Goal: Information Seeking & Learning: Compare options

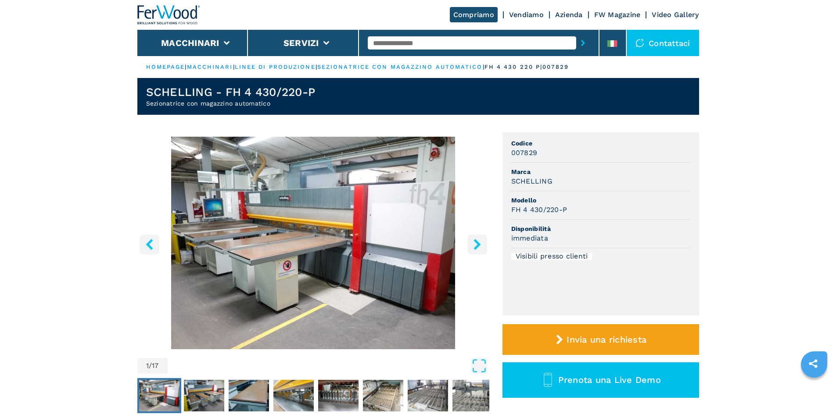
click at [400, 44] on input "text" at bounding box center [472, 42] width 208 height 13
paste input "******"
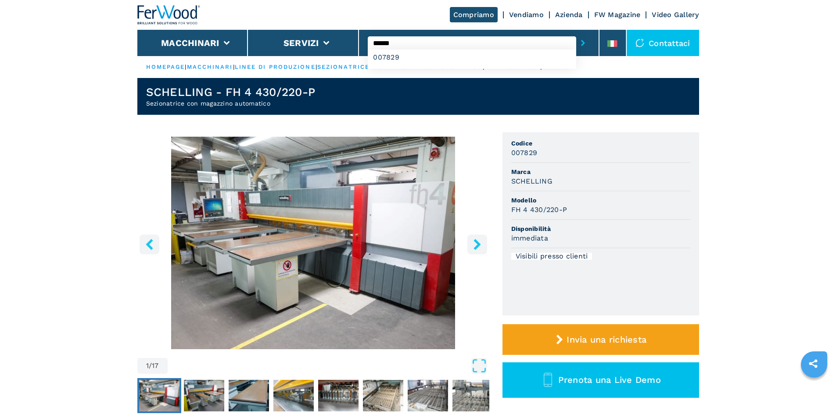
type input "******"
click at [576, 39] on button "submit-button" at bounding box center [583, 43] width 14 height 20
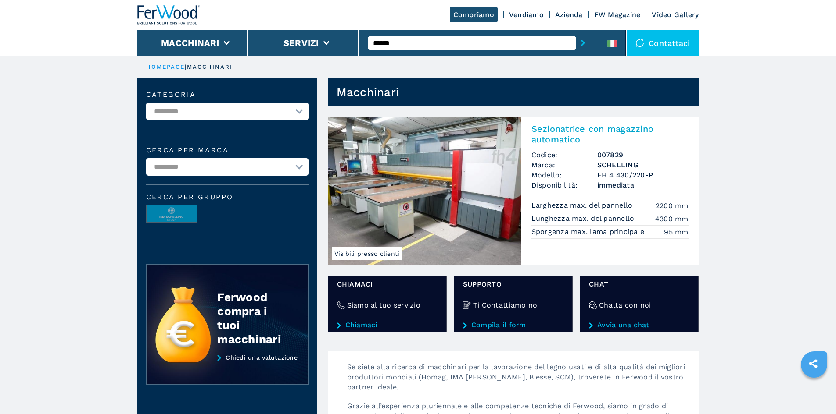
click at [583, 130] on h2 "Sezionatrice con magazzino automatico" at bounding box center [609, 134] width 157 height 21
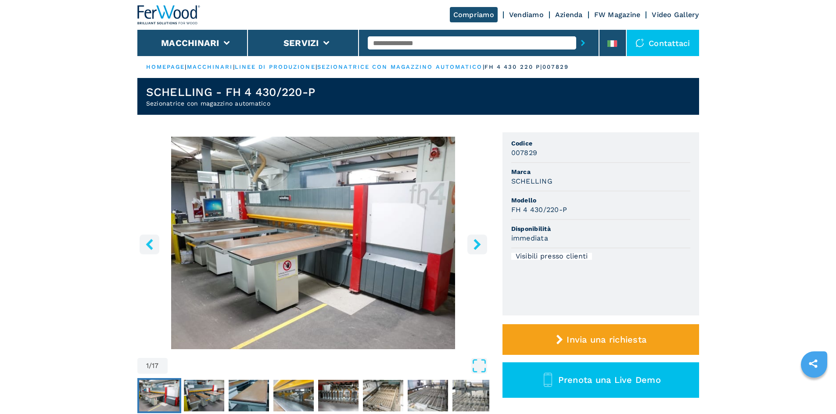
click at [518, 179] on h3 "SCHELLING" at bounding box center [531, 181] width 41 height 10
click at [603, 189] on li "Marca SCHELLING" at bounding box center [600, 177] width 179 height 29
click at [607, 45] on li at bounding box center [612, 43] width 26 height 26
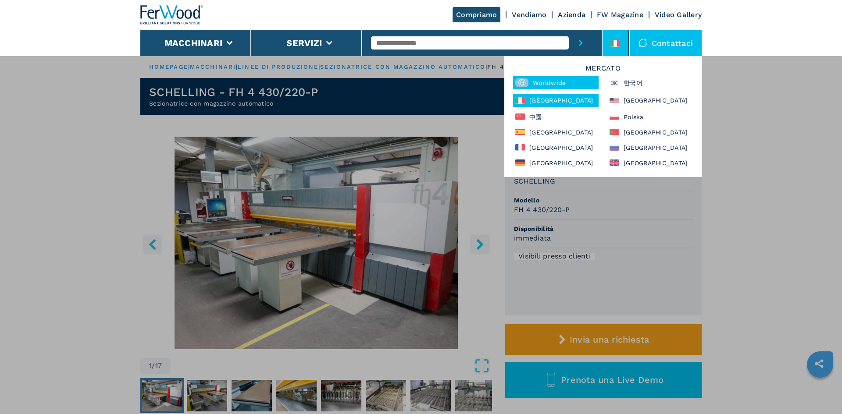
click at [543, 88] on div "Worldwide" at bounding box center [556, 82] width 86 height 13
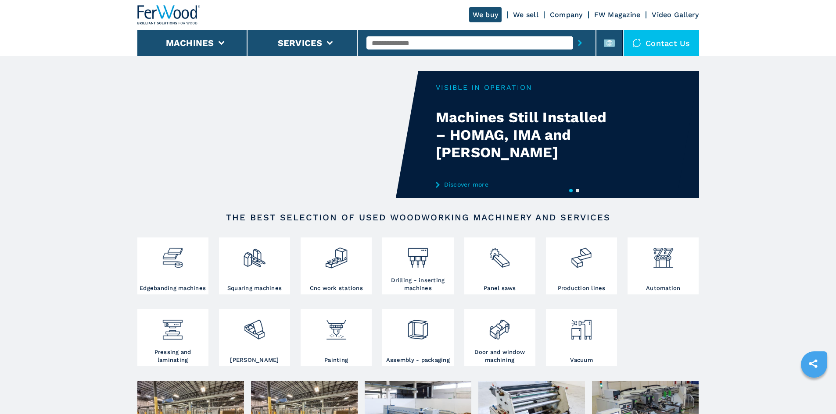
click at [435, 46] on input "text" at bounding box center [469, 42] width 207 height 13
paste input "******"
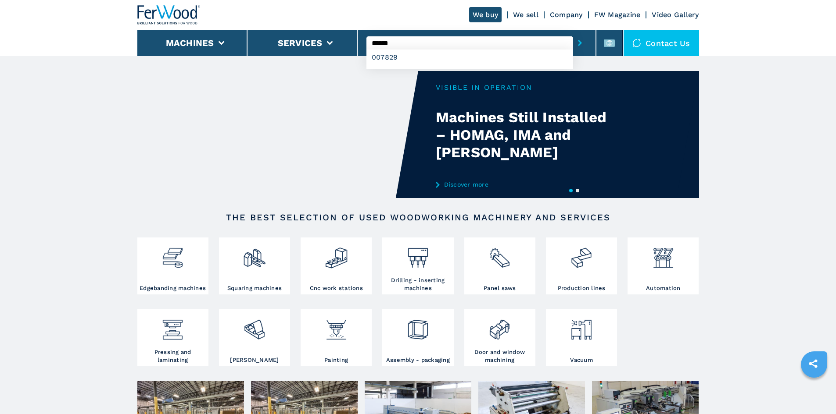
type input "******"
click at [578, 45] on button "submit-button" at bounding box center [580, 43] width 14 height 20
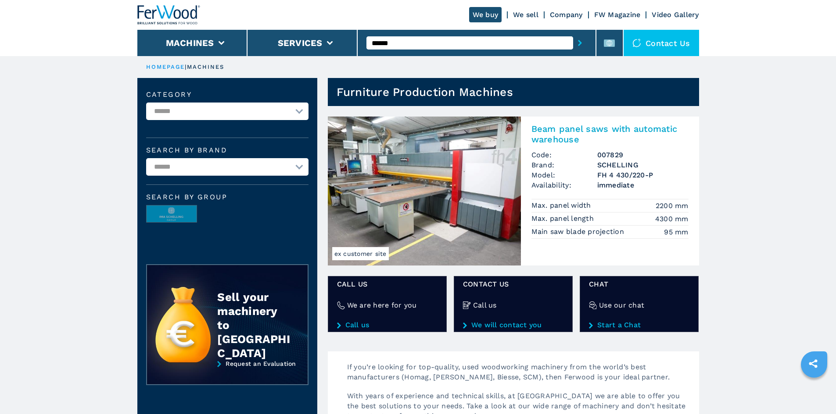
click at [579, 127] on h2 "Beam panel saws with automatic warehouse" at bounding box center [609, 134] width 157 height 21
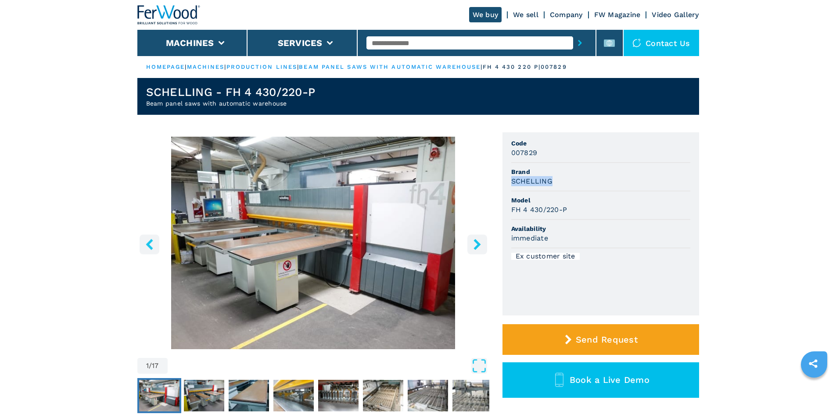
drag, startPoint x: 512, startPoint y: 182, endPoint x: 578, endPoint y: 189, distance: 66.3
click at [578, 189] on li "Brand [PERSON_NAME]" at bounding box center [600, 177] width 179 height 29
copy h3 "SCHELLING"
click at [571, 174] on span "Brand" at bounding box center [600, 172] width 179 height 9
drag, startPoint x: 517, startPoint y: 209, endPoint x: 576, endPoint y: 208, distance: 59.2
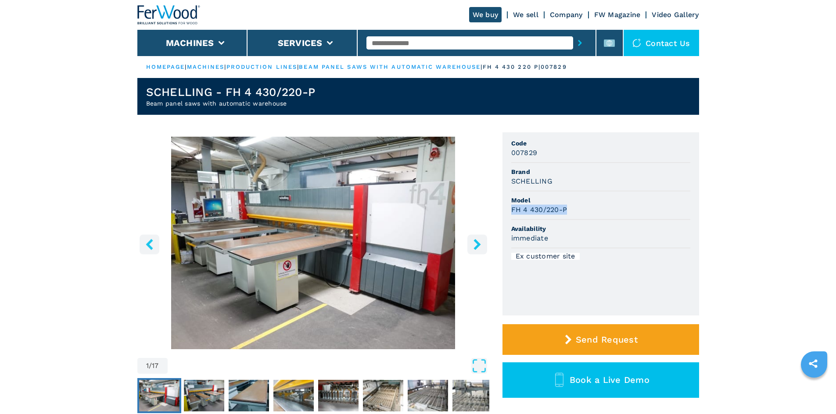
click at [576, 208] on div "FH 4 430/220-P" at bounding box center [600, 210] width 179 height 10
copy h3 "FH 4 430/220-P"
click at [695, 252] on ul "Code 007829 Brand SCHELLING Model FH 4 430/220-P Availability immediate Ex cust…" at bounding box center [600, 223] width 197 height 183
click at [395, 43] on input "text" at bounding box center [469, 42] width 207 height 13
paste input "******"
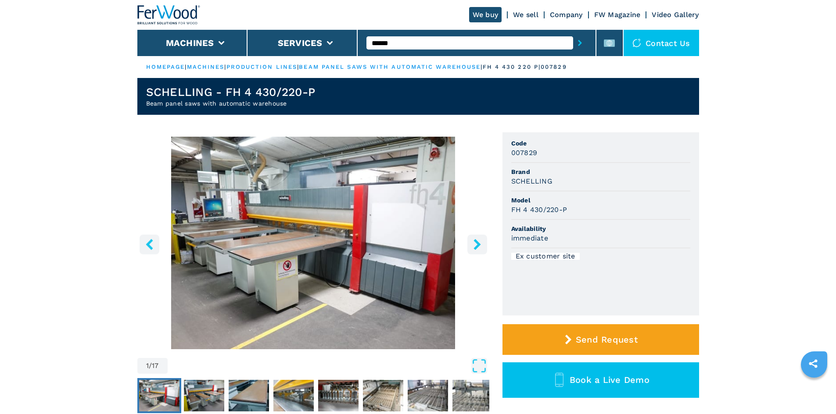
type input "******"
click at [578, 42] on icon "submit-button" at bounding box center [580, 43] width 4 height 6
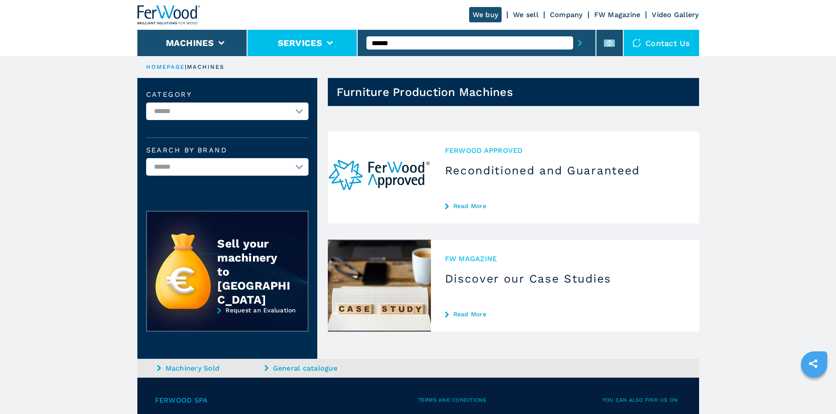
drag, startPoint x: 497, startPoint y: 45, endPoint x: 345, endPoint y: 45, distance: 152.2
click at [345, 45] on div "We buy We sell Company FW Magazine Video Gallery Machines Services ****** Conta…" at bounding box center [417, 28] width 561 height 56
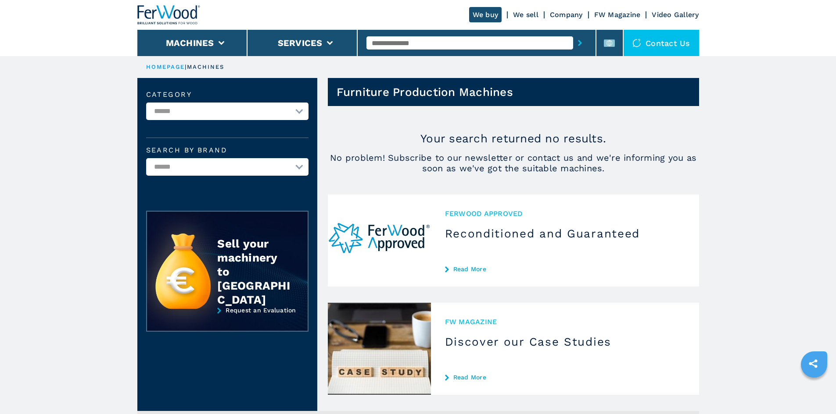
paste input "******"
type input "******"
click at [573, 33] on button "submit-button" at bounding box center [580, 43] width 14 height 20
drag, startPoint x: 411, startPoint y: 41, endPoint x: 337, endPoint y: 40, distance: 73.3
click at [337, 40] on div "We buy We sell Company FW Magazine Video Gallery Machines Services ****** Conta…" at bounding box center [417, 28] width 561 height 56
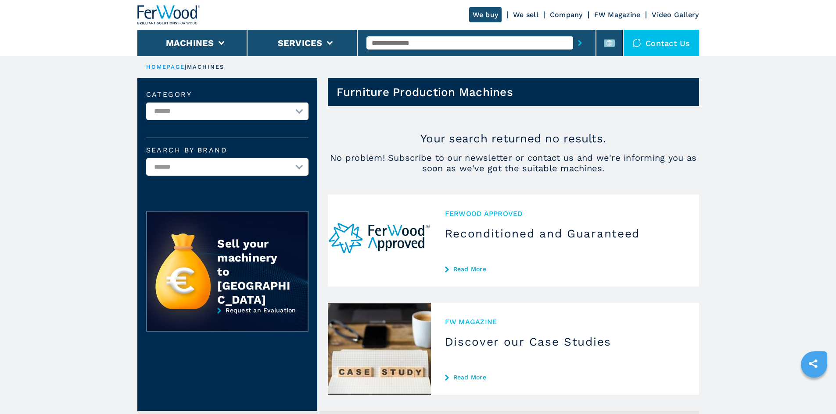
click at [394, 41] on input "text" at bounding box center [469, 42] width 207 height 13
paste input "******"
type input "******"
click at [573, 40] on button "submit-button" at bounding box center [580, 43] width 14 height 20
drag, startPoint x: 393, startPoint y: 42, endPoint x: 353, endPoint y: 39, distance: 40.5
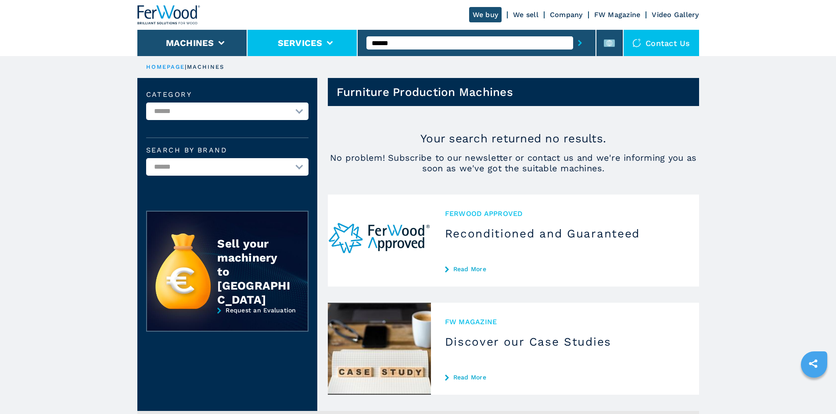
click at [353, 39] on div "We buy We sell Company FW Magazine Video Gallery Machines Services ****** Conta…" at bounding box center [417, 28] width 561 height 56
click at [404, 41] on input "text" at bounding box center [469, 42] width 207 height 13
paste input "******"
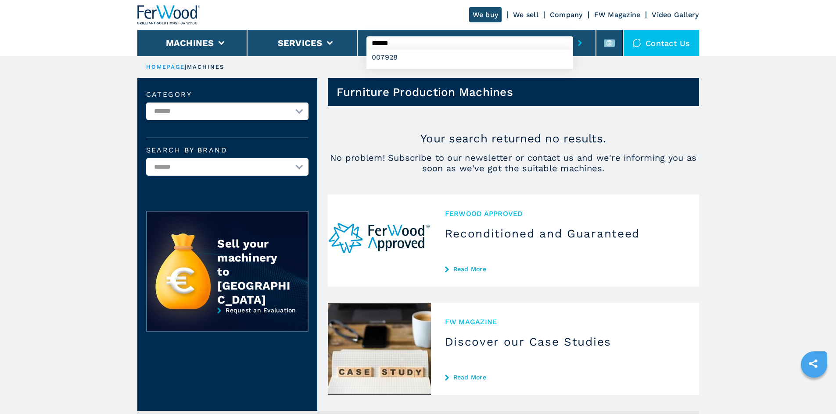
type input "******"
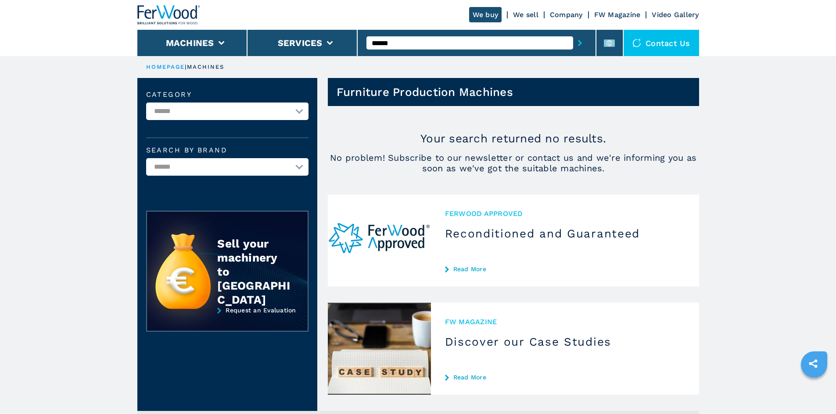
click at [573, 49] on button "submit-button" at bounding box center [580, 43] width 14 height 20
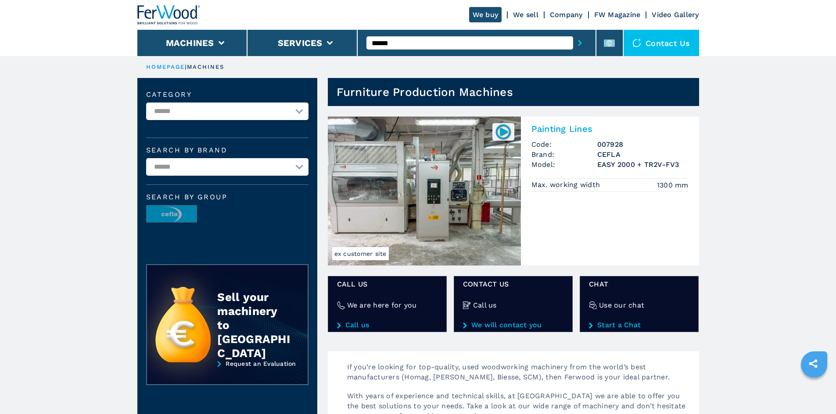
click at [559, 129] on h2 "Painting Lines" at bounding box center [609, 129] width 157 height 11
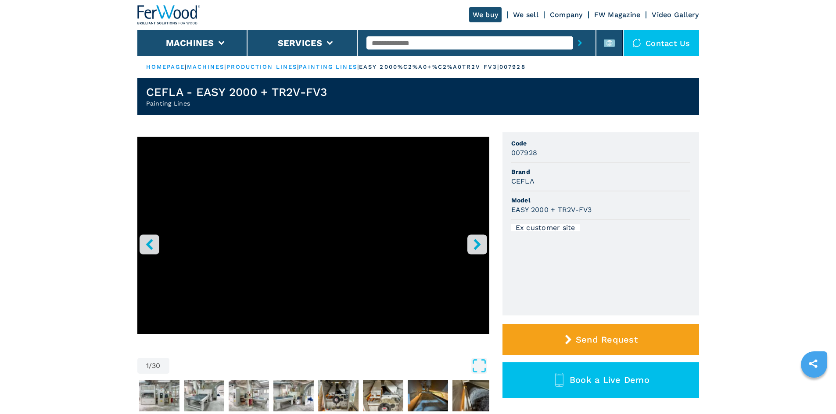
click at [521, 182] on h3 "CEFLA" at bounding box center [522, 181] width 23 height 10
copy h3 "CEFLA"
click at [587, 193] on li "Model EASY 2000 + TR2V-FV3" at bounding box center [600, 206] width 179 height 29
drag, startPoint x: 511, startPoint y: 211, endPoint x: 601, endPoint y: 211, distance: 90.8
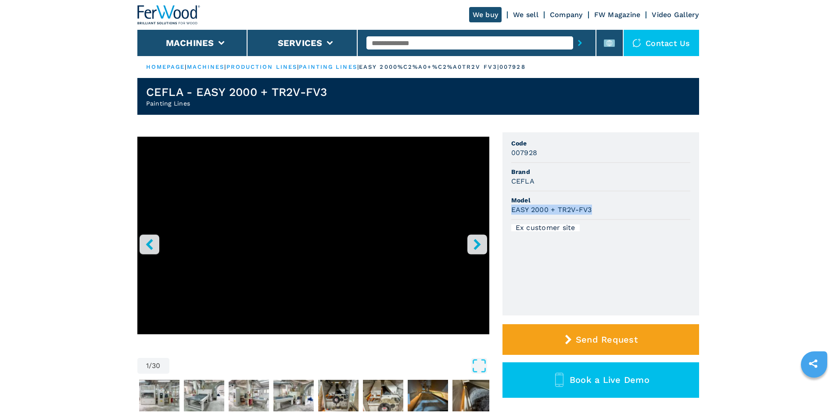
click at [601, 211] on div "EASY 2000 + TR2V-FV3" at bounding box center [600, 210] width 179 height 10
copy h3 "EASY 2000 + TR2V-FV3"
click at [609, 208] on div "EASY 2000 + TR2V-FV3" at bounding box center [600, 210] width 179 height 10
drag, startPoint x: 530, startPoint y: 155, endPoint x: 547, endPoint y: 152, distance: 16.9
click at [547, 152] on div "007928" at bounding box center [600, 153] width 179 height 10
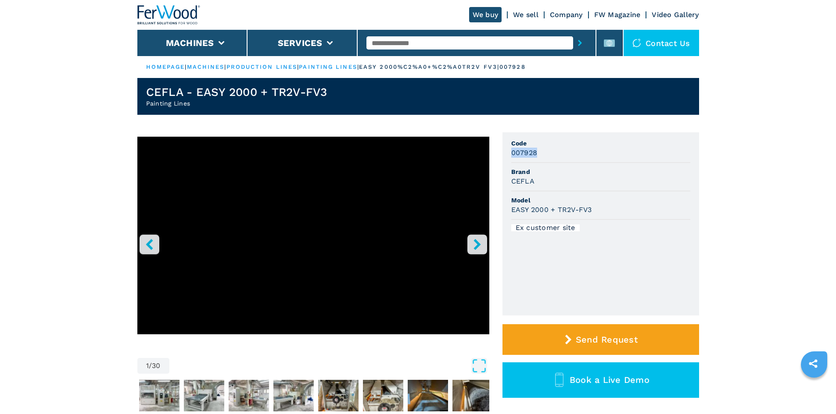
copy h3 "007928"
click at [548, 155] on div "007928" at bounding box center [600, 153] width 179 height 10
click at [433, 42] on input "text" at bounding box center [469, 42] width 207 height 13
paste input "******"
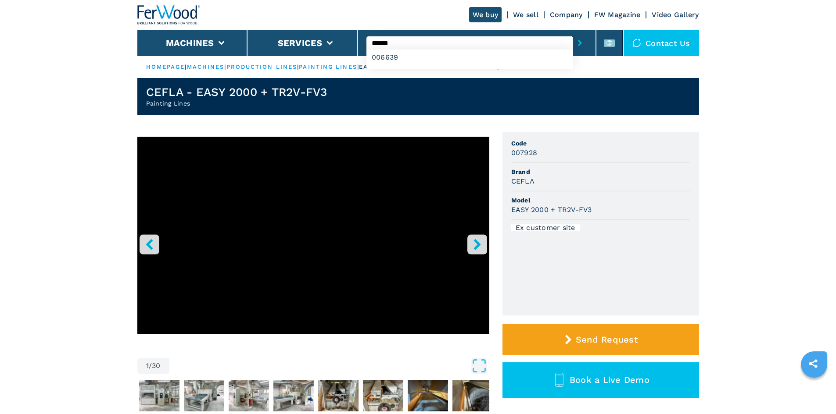
type input "******"
click at [577, 45] on button "submit-button" at bounding box center [580, 43] width 14 height 20
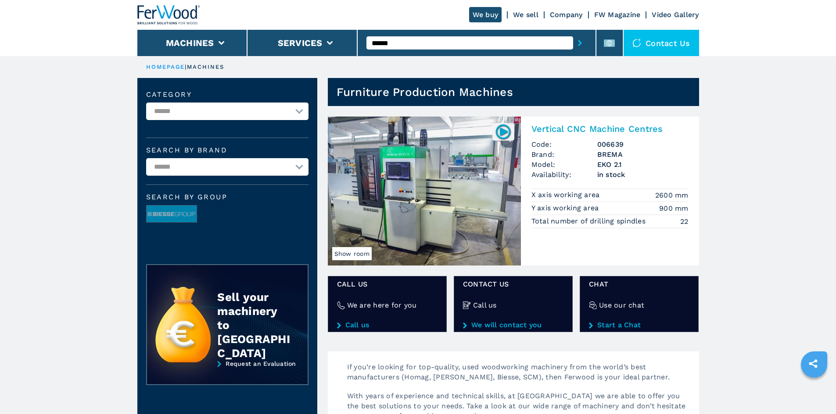
click at [586, 125] on h2 "Vertical CNC Machine Centres" at bounding box center [609, 129] width 157 height 11
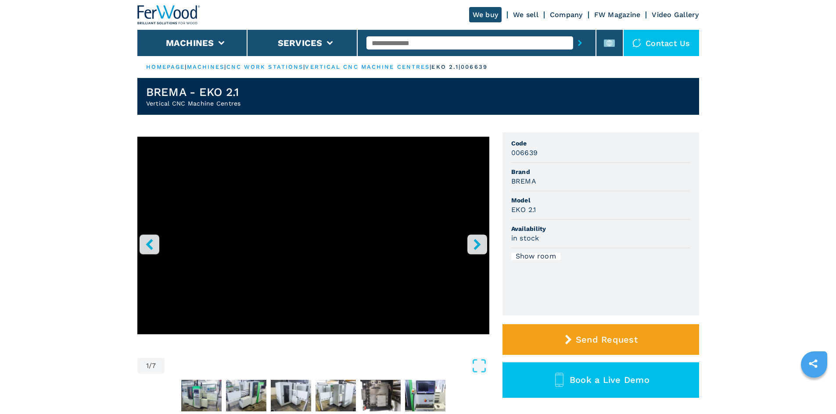
click at [519, 152] on h3 "006639" at bounding box center [524, 153] width 27 height 10
click at [524, 181] on h3 "BREMA" at bounding box center [523, 181] width 25 height 10
copy h3 "BREMA"
click at [577, 181] on div "BREMA" at bounding box center [600, 181] width 179 height 10
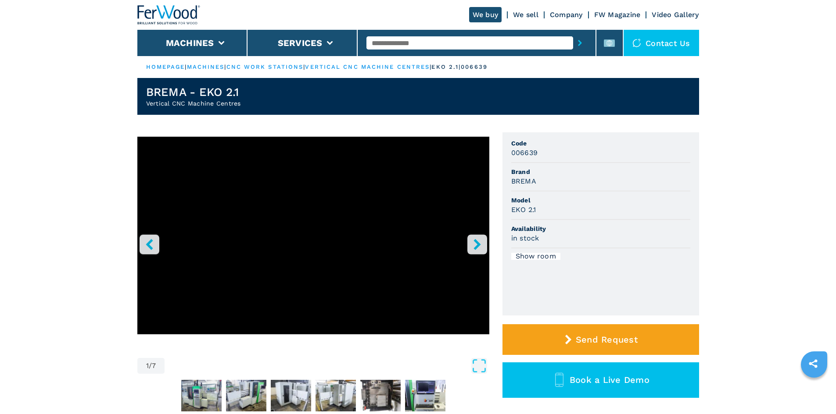
click at [543, 182] on div "BREMA" at bounding box center [600, 181] width 179 height 10
drag, startPoint x: 539, startPoint y: 214, endPoint x: 511, endPoint y: 218, distance: 28.0
click at [511, 218] on li "Model EKO 2.1" at bounding box center [600, 206] width 179 height 29
copy h3 "EKO 2.1"
click at [581, 211] on div "EKO 2.1" at bounding box center [600, 210] width 179 height 10
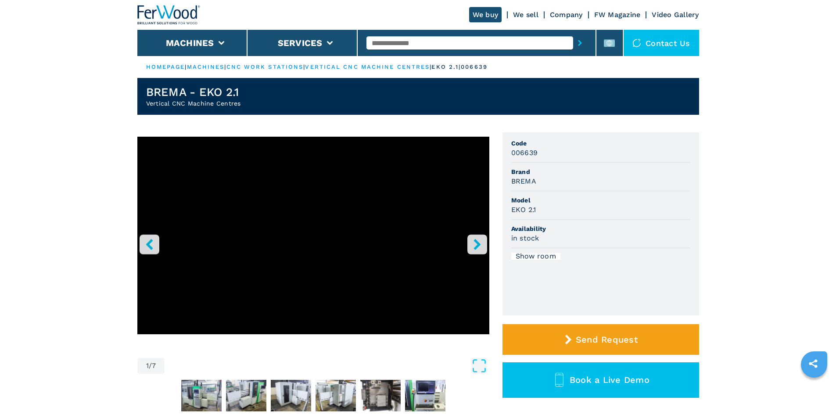
click at [577, 198] on span "Model" at bounding box center [600, 200] width 179 height 9
drag, startPoint x: 527, startPoint y: 152, endPoint x: 518, endPoint y: 153, distance: 8.4
click at [518, 153] on h3 "006639" at bounding box center [524, 153] width 27 height 10
drag, startPoint x: 535, startPoint y: 153, endPoint x: 505, endPoint y: 154, distance: 29.9
click at [505, 154] on ul "Code 006639 Brand BREMA Model EKO 2.1 Availability in stock Show room" at bounding box center [600, 223] width 197 height 183
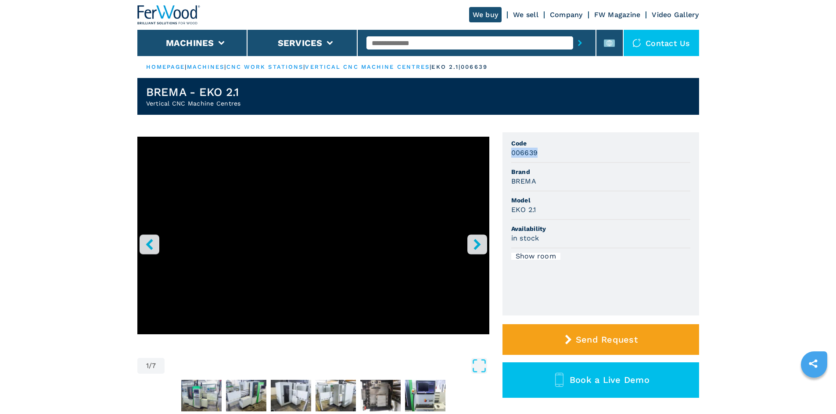
copy h3 "006639"
click at [615, 190] on li "Brand BREMA" at bounding box center [600, 177] width 179 height 29
click at [402, 41] on input "text" at bounding box center [469, 42] width 207 height 13
paste input "******"
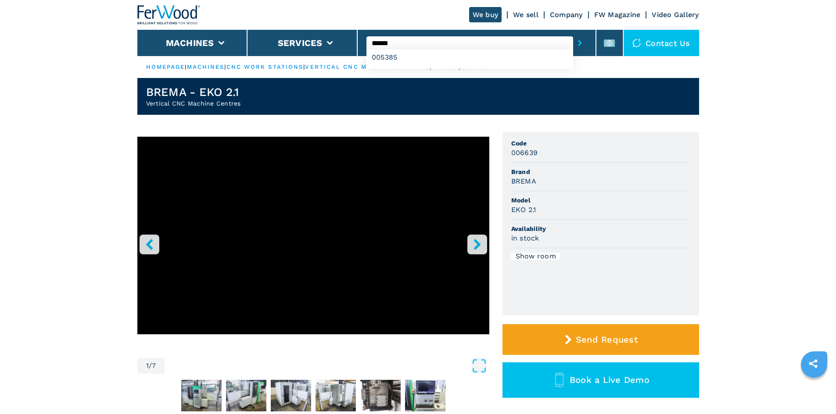
type input "******"
click at [578, 40] on icon "submit-button" at bounding box center [580, 43] width 4 height 6
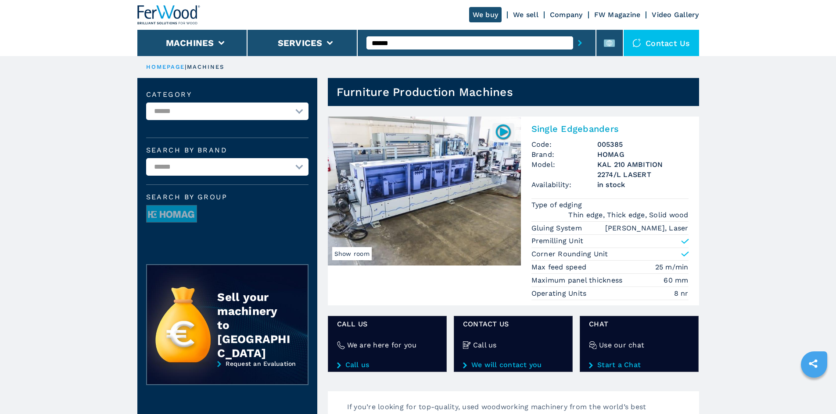
click at [569, 132] on h2 "Single Edgebanders" at bounding box center [609, 129] width 157 height 11
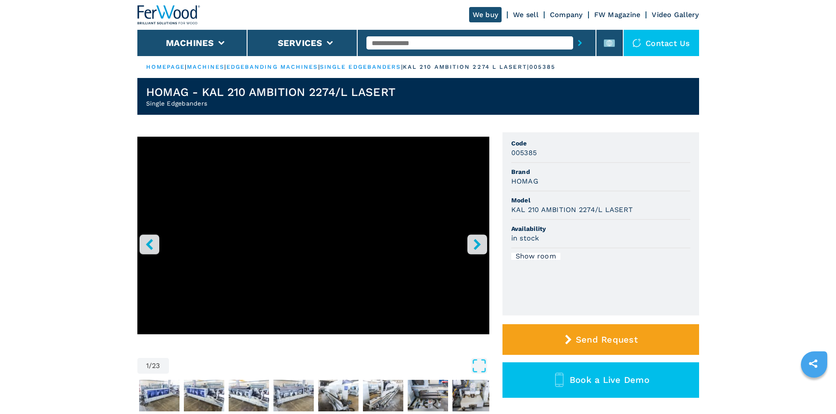
click at [525, 183] on h3 "HOMAG" at bounding box center [524, 181] width 27 height 10
click at [569, 181] on div "HOMAG" at bounding box center [600, 181] width 179 height 10
click at [525, 154] on h3 "005385" at bounding box center [524, 153] width 26 height 10
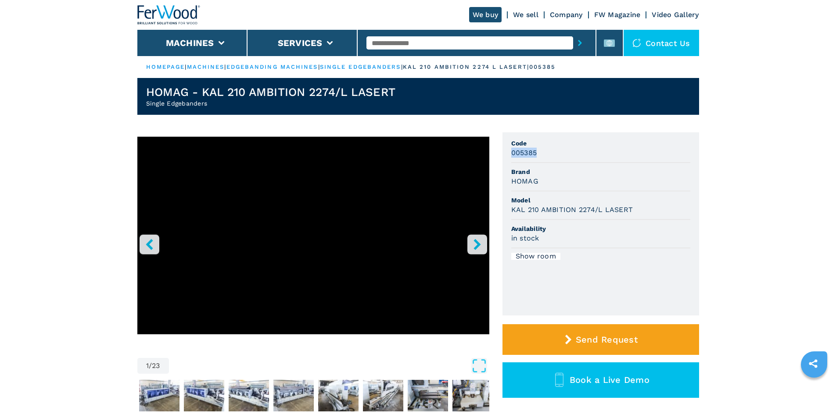
click at [554, 158] on li "Code 005385" at bounding box center [600, 149] width 179 height 29
click at [515, 150] on h3 "005385" at bounding box center [524, 153] width 26 height 10
click at [556, 174] on span "Brand" at bounding box center [600, 172] width 179 height 9
click at [525, 176] on h3 "HOMAG" at bounding box center [524, 181] width 27 height 10
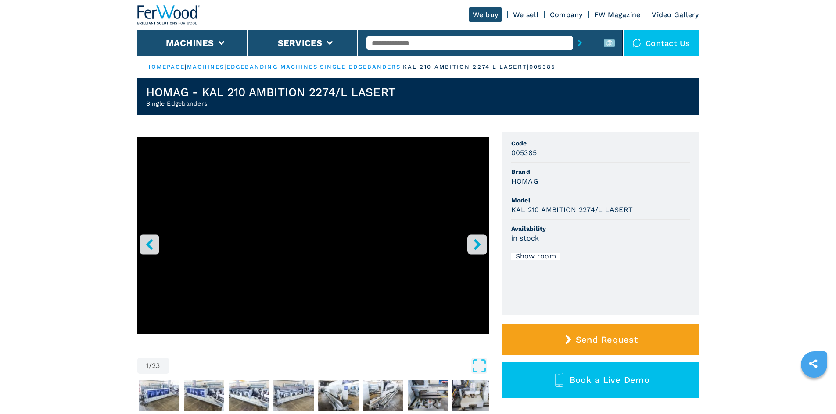
click at [525, 179] on h3 "HOMAG" at bounding box center [524, 181] width 27 height 10
copy h3 "HOMAG"
click at [572, 178] on div "HOMAG" at bounding box center [600, 181] width 179 height 10
drag, startPoint x: 511, startPoint y: 210, endPoint x: 638, endPoint y: 208, distance: 126.8
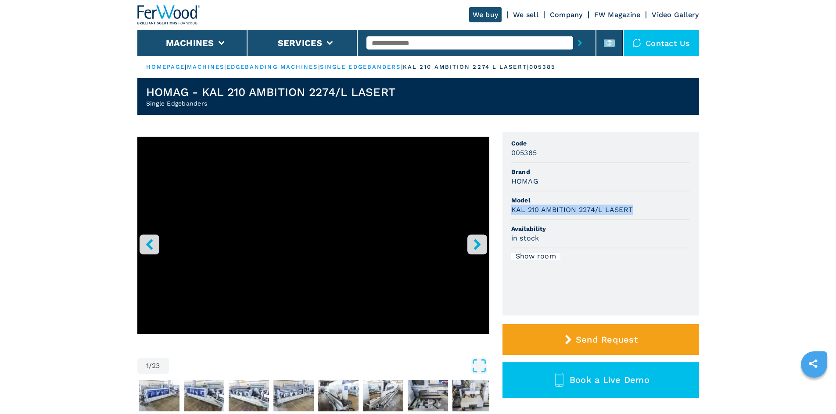
click at [638, 208] on div "KAL 210 AMBITION 2274/L LASERT" at bounding box center [600, 210] width 179 height 10
copy h3 "KAL 210 AMBITION 2274/L LASERT"
click at [618, 226] on span "Availability" at bounding box center [600, 229] width 179 height 9
drag, startPoint x: 510, startPoint y: 151, endPoint x: 540, endPoint y: 154, distance: 30.4
click at [540, 154] on ul "Code 005385 Brand HOMAG Model KAL 210 AMBITION 2274/L LASERT Availability in st…" at bounding box center [600, 223] width 197 height 183
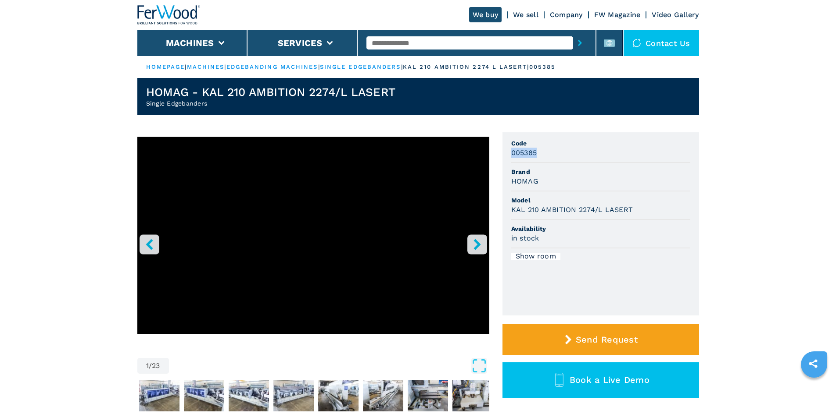
click at [540, 154] on div "005385" at bounding box center [600, 153] width 179 height 10
click at [395, 44] on input "text" at bounding box center [469, 42] width 207 height 13
paste input "******"
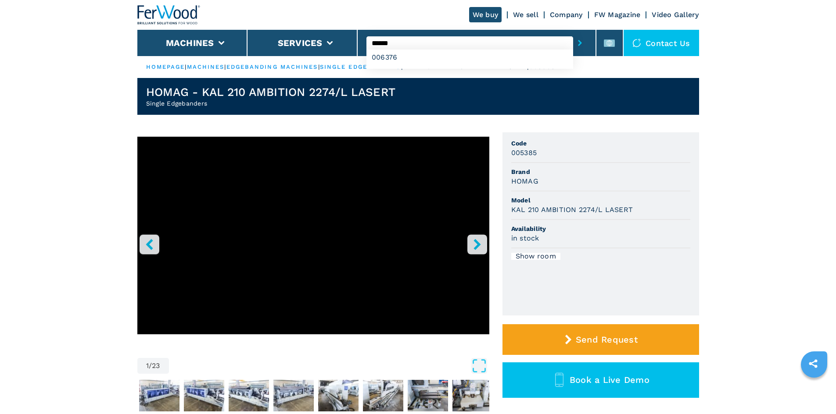
type input "******"
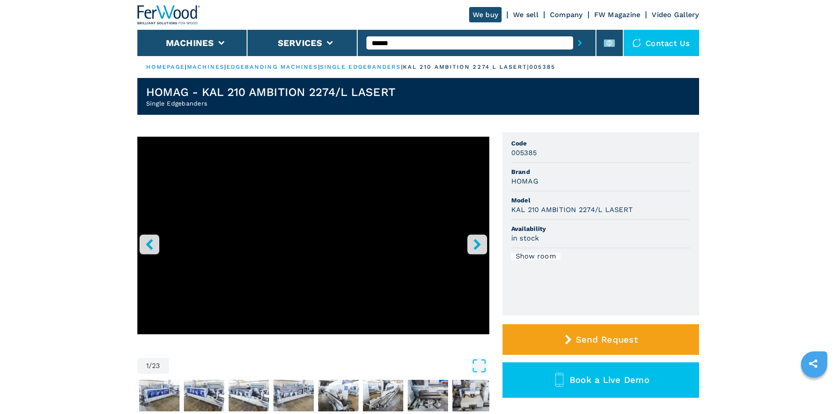
click at [578, 40] on icon "submit-button" at bounding box center [580, 43] width 4 height 6
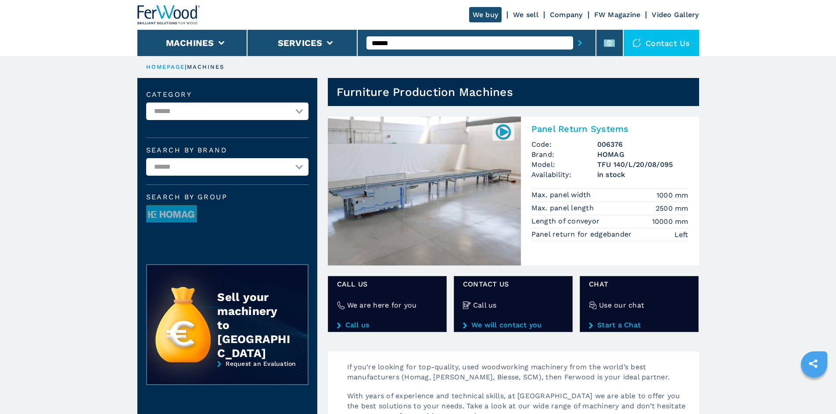
click at [539, 126] on h2 "Panel Return Systems" at bounding box center [609, 129] width 157 height 11
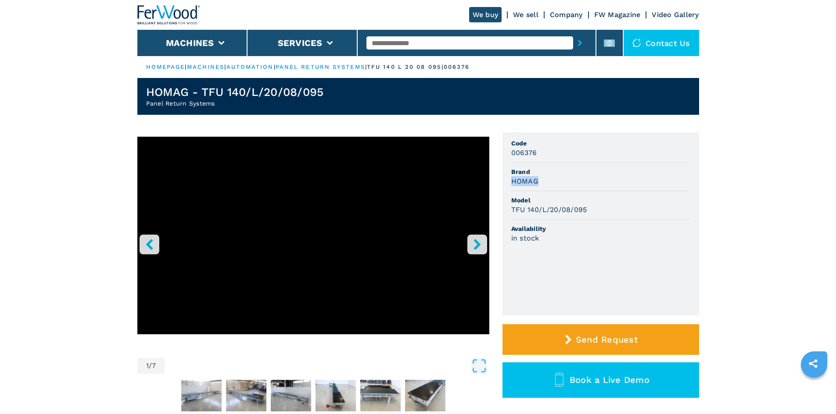
drag, startPoint x: 512, startPoint y: 182, endPoint x: 540, endPoint y: 181, distance: 28.1
click at [540, 181] on div "HOMAG" at bounding box center [600, 181] width 179 height 10
click at [593, 221] on li "Availability in stock" at bounding box center [600, 234] width 179 height 28
drag, startPoint x: 510, startPoint y: 211, endPoint x: 599, endPoint y: 210, distance: 89.1
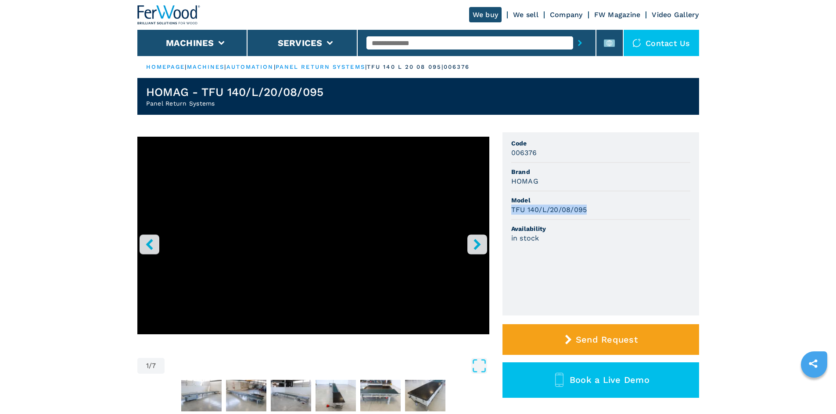
click at [599, 210] on ul "Code 006376 Brand HOMAG Model TFU 140/L/20/08/095 Availability in stock" at bounding box center [600, 223] width 197 height 183
click at [595, 206] on div "TFU 140/L/20/08/095" at bounding box center [600, 210] width 179 height 10
drag, startPoint x: 606, startPoint y: 219, endPoint x: 586, endPoint y: 209, distance: 23.0
click at [606, 219] on li "Model TFU 140/L/20/08/095" at bounding box center [600, 206] width 179 height 29
drag, startPoint x: 511, startPoint y: 151, endPoint x: 541, endPoint y: 154, distance: 30.8
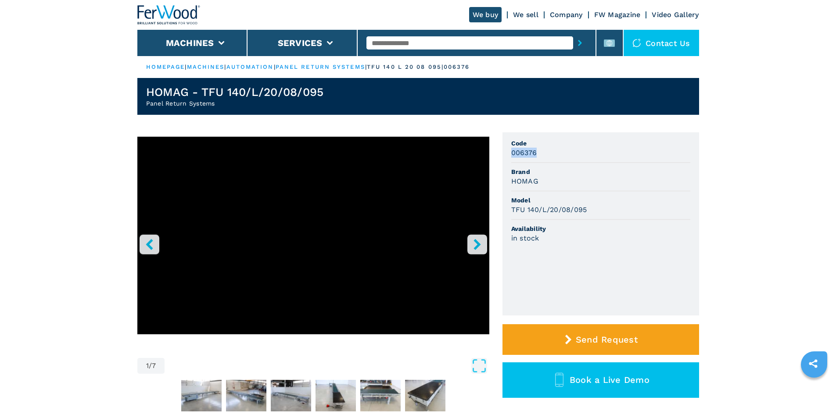
click at [541, 154] on div "006376" at bounding box center [600, 153] width 179 height 10
drag, startPoint x: 549, startPoint y: 155, endPoint x: 445, endPoint y: 110, distance: 112.9
click at [550, 155] on div "006376" at bounding box center [600, 153] width 179 height 10
click at [581, 175] on span "Brand" at bounding box center [600, 172] width 179 height 9
click at [411, 42] on input "text" at bounding box center [469, 42] width 207 height 13
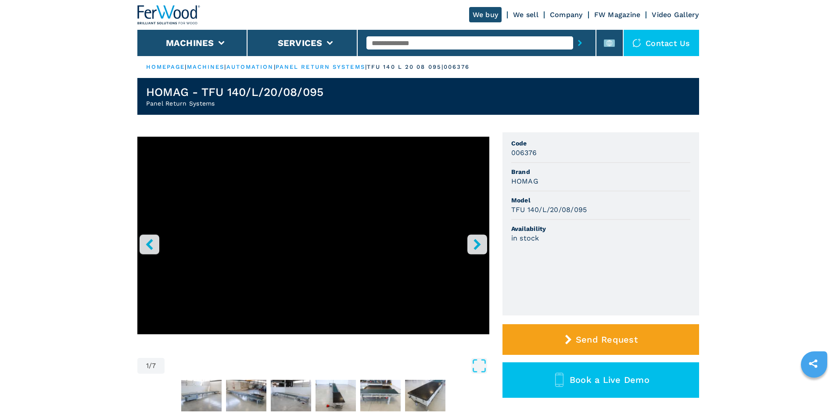
paste input "******"
type input "******"
click at [578, 44] on icon "submit-button" at bounding box center [580, 43] width 4 height 6
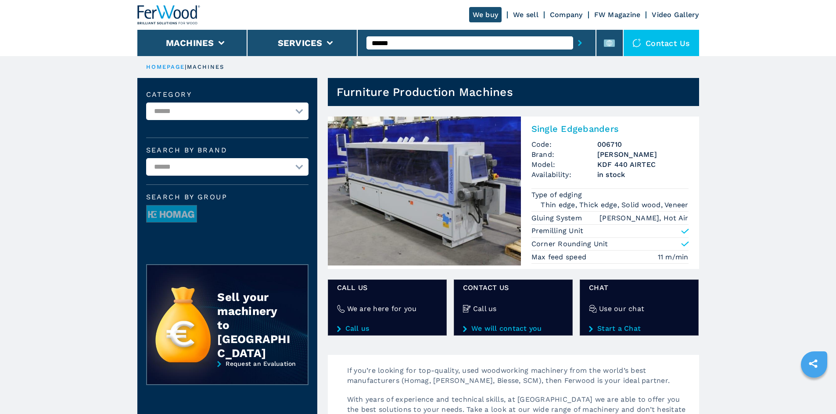
click at [565, 128] on h2 "Single Edgebanders" at bounding box center [609, 129] width 157 height 11
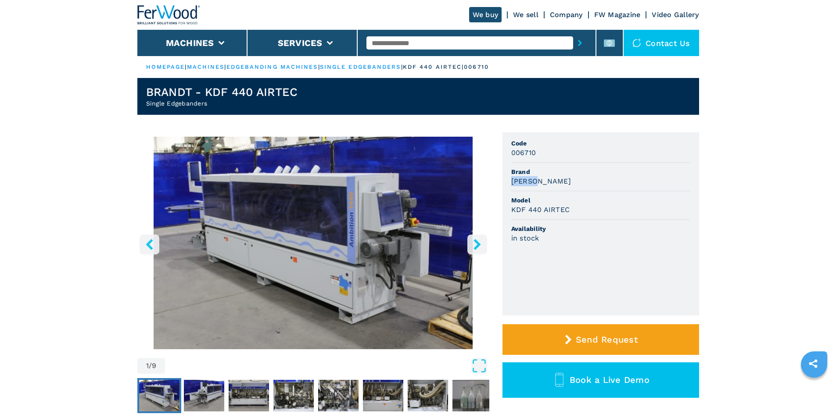
drag, startPoint x: 539, startPoint y: 184, endPoint x: 507, endPoint y: 182, distance: 31.2
click at [507, 182] on ul "Code 006710 Brand BRANDT Model KDF 440 AIRTEC Availability in stock" at bounding box center [600, 223] width 197 height 183
click at [612, 179] on div "BRANDT" at bounding box center [600, 181] width 179 height 10
click at [568, 175] on span "Brand" at bounding box center [600, 172] width 179 height 9
drag, startPoint x: 568, startPoint y: 210, endPoint x: 510, endPoint y: 208, distance: 57.9
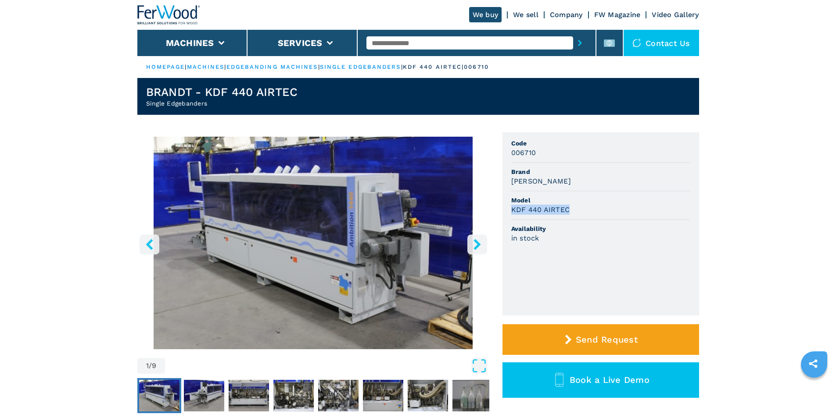
click at [510, 208] on ul "Code 006710 Brand BRANDT Model KDF 440 AIRTEC Availability in stock" at bounding box center [600, 223] width 197 height 183
click at [639, 213] on div "KDF 440 AIRTEC" at bounding box center [600, 210] width 179 height 10
drag, startPoint x: 654, startPoint y: 216, endPoint x: 638, endPoint y: 210, distance: 17.4
click at [643, 212] on li "Model KDF 440 AIRTEC" at bounding box center [600, 206] width 179 height 29
drag, startPoint x: 537, startPoint y: 151, endPoint x: 504, endPoint y: 150, distance: 32.9
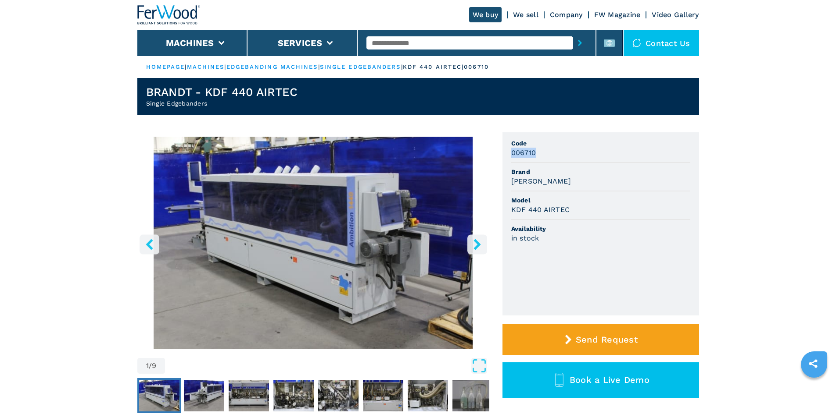
click at [504, 150] on ul "Code 006710 Brand BRANDT Model KDF 440 AIRTEC Availability in stock" at bounding box center [600, 223] width 197 height 183
click at [623, 179] on div "BRANDT" at bounding box center [600, 181] width 179 height 10
click at [399, 45] on input "text" at bounding box center [469, 42] width 207 height 13
paste input "******"
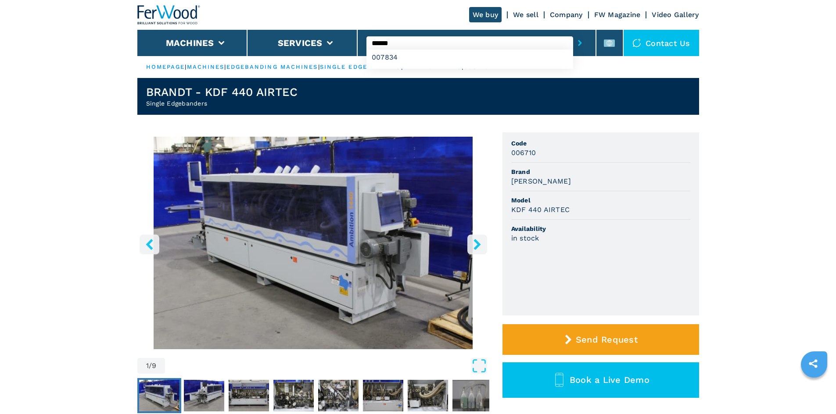
type input "******"
click at [578, 43] on icon "submit-button" at bounding box center [580, 43] width 4 height 6
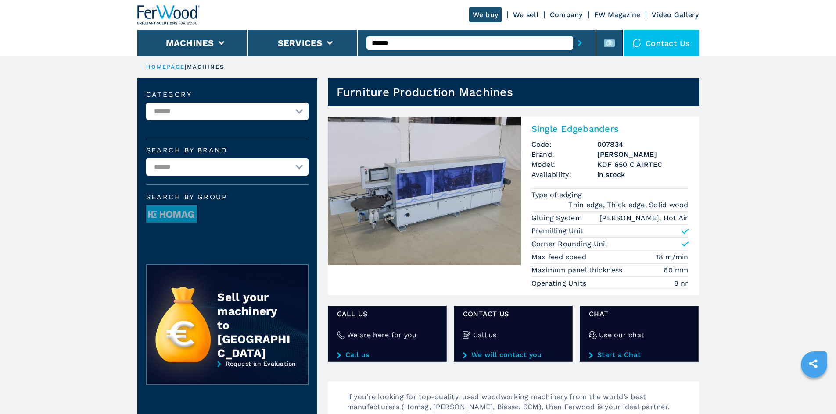
click at [561, 130] on h2 "Single Edgebanders" at bounding box center [609, 129] width 157 height 11
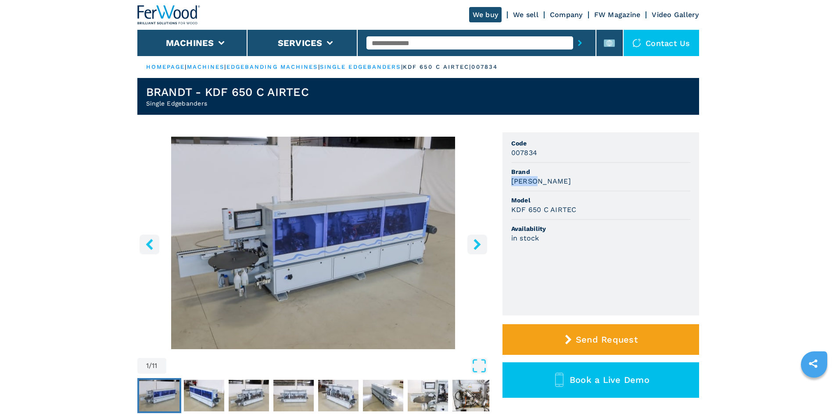
drag, startPoint x: 510, startPoint y: 183, endPoint x: 549, endPoint y: 183, distance: 38.6
click at [549, 183] on ul "Code 007834 Brand BRANDT Model KDF 650 C AIRTEC Availability in stock" at bounding box center [600, 223] width 197 height 183
click at [552, 178] on div "BRANDT" at bounding box center [600, 181] width 179 height 10
drag, startPoint x: 594, startPoint y: 192, endPoint x: 571, endPoint y: 197, distance: 23.7
click at [585, 195] on li "Model KDF 650 C AIRTEC" at bounding box center [600, 206] width 179 height 29
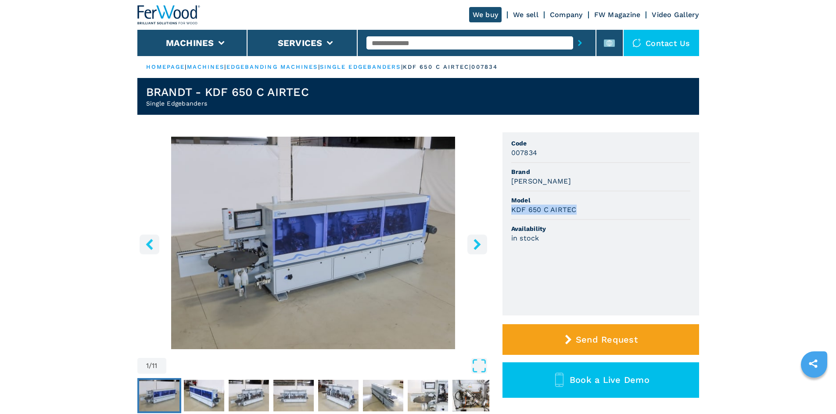
drag, startPoint x: 510, startPoint y: 211, endPoint x: 584, endPoint y: 213, distance: 73.7
click at [584, 213] on ul "Code 007834 Brand BRANDT Model KDF 650 C AIRTEC Availability in stock" at bounding box center [600, 223] width 197 height 183
click at [587, 200] on span "Model" at bounding box center [600, 200] width 179 height 9
drag, startPoint x: 568, startPoint y: 186, endPoint x: 548, endPoint y: 184, distance: 19.4
click at [568, 186] on div "BRANDT" at bounding box center [600, 181] width 179 height 10
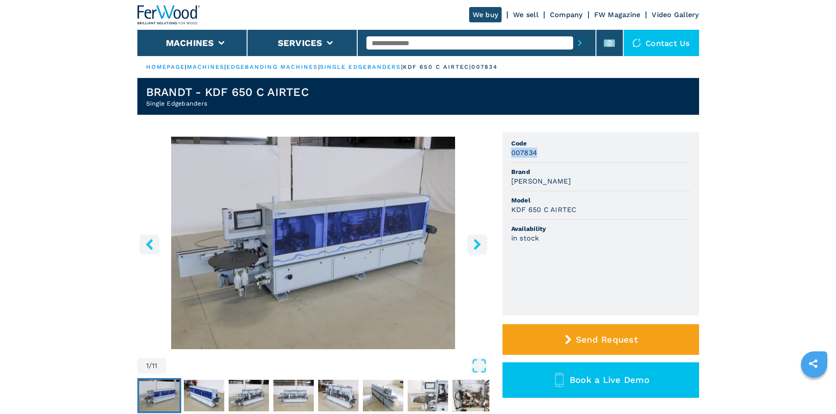
drag, startPoint x: 522, startPoint y: 154, endPoint x: 540, endPoint y: 155, distance: 17.2
click at [540, 155] on ul "Code 007834 Brand BRANDT Model KDF 650 C AIRTEC Availability in stock" at bounding box center [600, 223] width 197 height 183
click at [548, 154] on div "007834" at bounding box center [600, 153] width 179 height 10
click at [386, 39] on input "text" at bounding box center [469, 42] width 207 height 13
paste input "******"
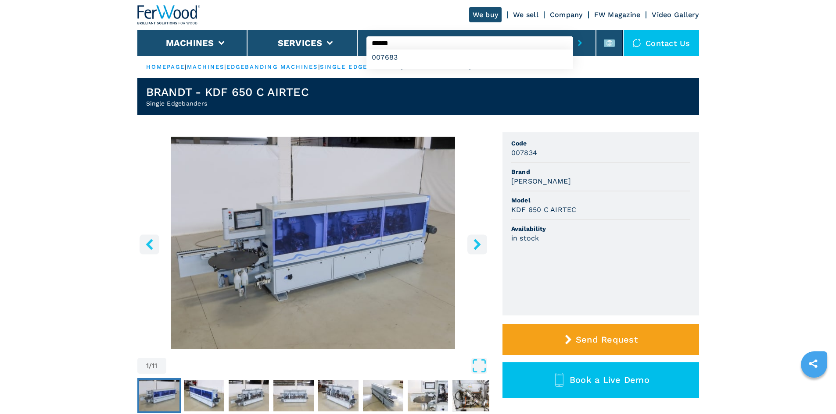
type input "******"
click at [578, 42] on icon "submit-button" at bounding box center [580, 43] width 4 height 6
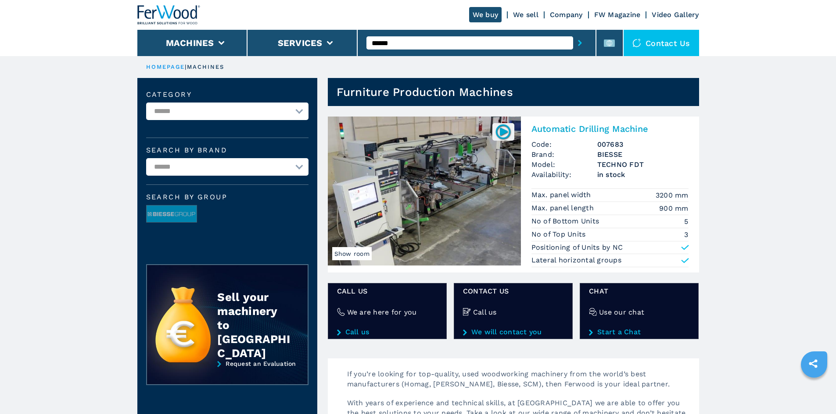
click at [572, 129] on h2 "Automatic Drilling Machine" at bounding box center [609, 129] width 157 height 11
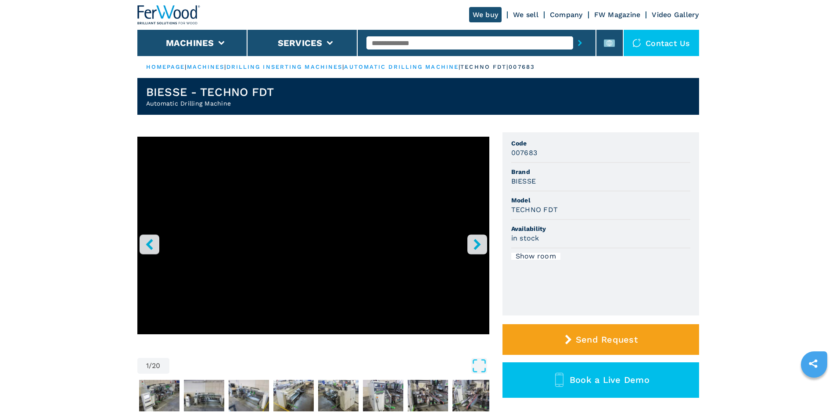
click at [534, 184] on h3 "BIESSE" at bounding box center [523, 181] width 25 height 10
drag, startPoint x: 536, startPoint y: 182, endPoint x: 507, endPoint y: 180, distance: 29.4
click at [507, 180] on ul "Code 007683 Brand BIESSE Model TECHNO FDT Availability in stock Show room" at bounding box center [600, 223] width 197 height 183
click at [603, 196] on span "Model" at bounding box center [600, 200] width 179 height 9
drag, startPoint x: 558, startPoint y: 208, endPoint x: 510, endPoint y: 208, distance: 48.7
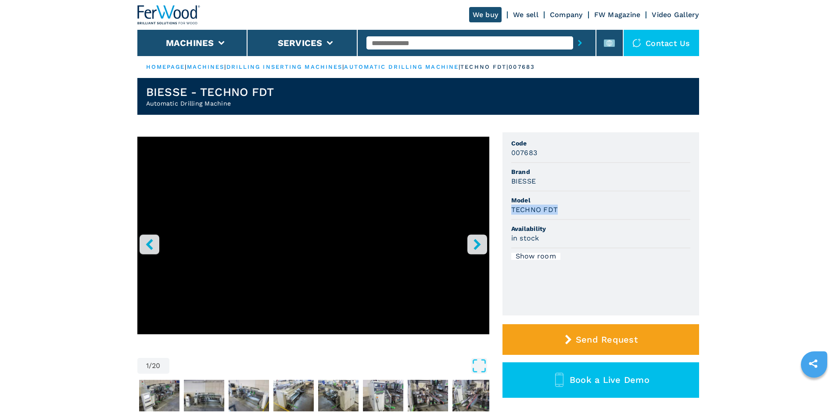
click at [510, 208] on ul "Code 007683 Brand BIESSE Model TECHNO FDT Availability in stock Show room" at bounding box center [600, 223] width 197 height 183
click at [612, 218] on li "Model TECHNO FDT" at bounding box center [600, 206] width 179 height 29
drag, startPoint x: 534, startPoint y: 154, endPoint x: 525, endPoint y: 154, distance: 9.6
click at [525, 154] on h3 "007683" at bounding box center [524, 153] width 26 height 10
drag, startPoint x: 536, startPoint y: 153, endPoint x: 506, endPoint y: 154, distance: 30.3
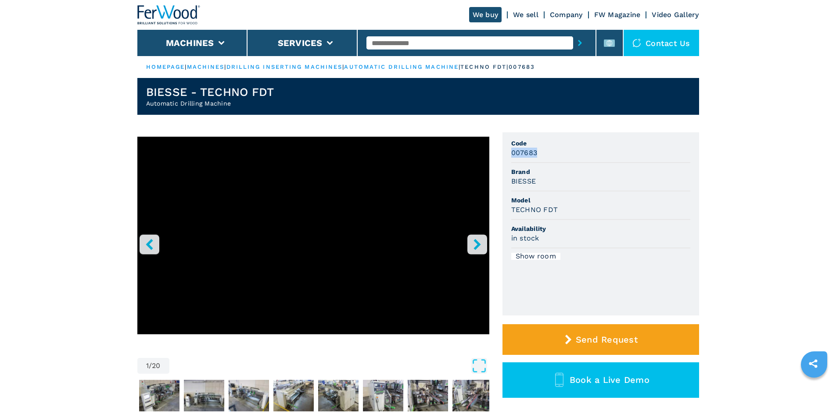
click at [506, 154] on ul "Code 007683 Brand BIESSE Model TECHNO FDT Availability in stock Show room" at bounding box center [600, 223] width 197 height 183
click at [587, 165] on li "Brand BIESSE" at bounding box center [600, 177] width 179 height 29
click at [475, 56] on ul "HOMEPAGE | machines | drilling inserting machines | automatic drilling machine …" at bounding box center [417, 67] width 561 height 22
click at [454, 46] on input "text" at bounding box center [469, 42] width 207 height 13
paste input "******"
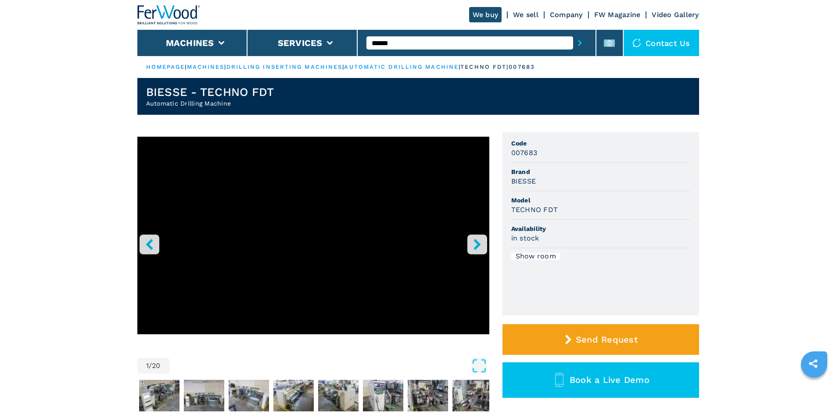
type input "******"
click at [573, 43] on button "submit-button" at bounding box center [580, 43] width 14 height 20
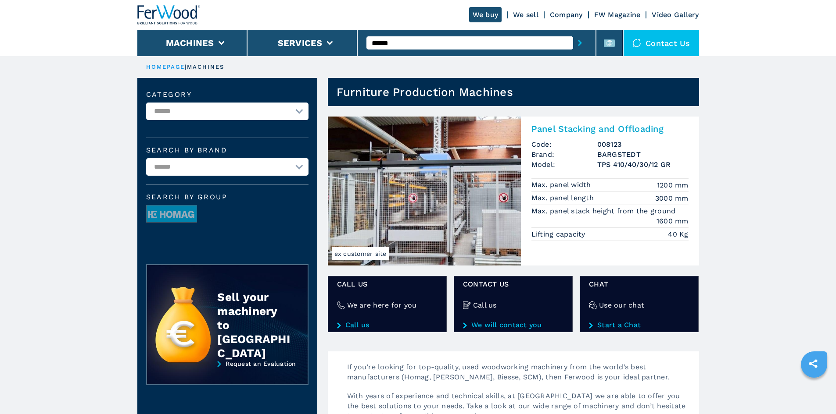
click at [637, 129] on h2 "Panel Stacking and Offloading" at bounding box center [609, 129] width 157 height 11
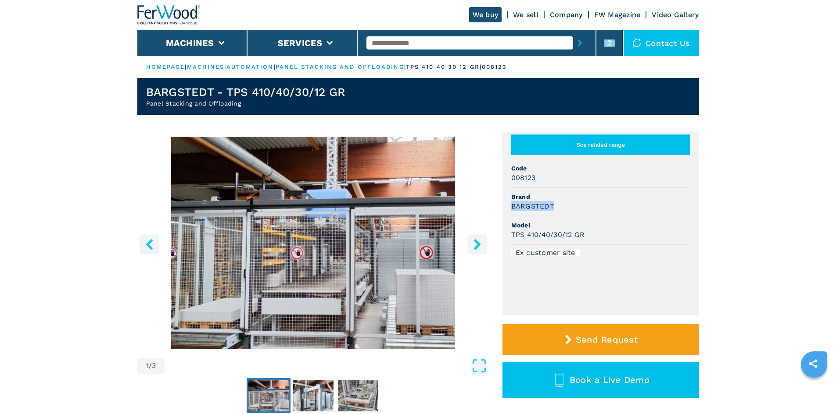
drag, startPoint x: 550, startPoint y: 214, endPoint x: 508, endPoint y: 213, distance: 42.1
click at [508, 213] on ul "See related range Code 008123 Brand BARGSTEDT Model TPS 410/40/30/12 GR Ex cust…" at bounding box center [600, 223] width 197 height 183
click at [604, 211] on div "BARGSTEDT" at bounding box center [600, 206] width 179 height 10
click at [585, 211] on div "BARGSTEDT" at bounding box center [600, 206] width 179 height 10
drag, startPoint x: 584, startPoint y: 242, endPoint x: 611, endPoint y: 245, distance: 27.4
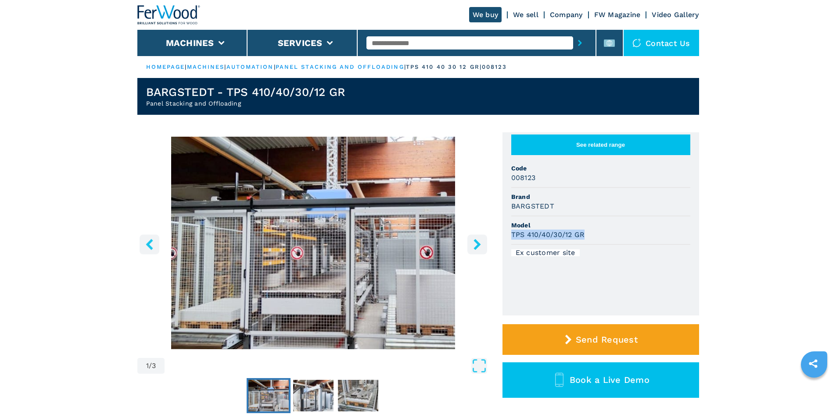
click at [515, 240] on h3 "TPS 410/40/30/12 GR" at bounding box center [548, 235] width 74 height 10
click at [597, 245] on li "Model TPS 410/40/30/12 GR" at bounding box center [600, 231] width 179 height 29
drag, startPoint x: 583, startPoint y: 244, endPoint x: 512, endPoint y: 250, distance: 71.3
click at [512, 245] on li "Model TPS 410/40/30/12 GR" at bounding box center [600, 231] width 179 height 29
click at [598, 209] on div "BARGSTEDT" at bounding box center [600, 206] width 179 height 10
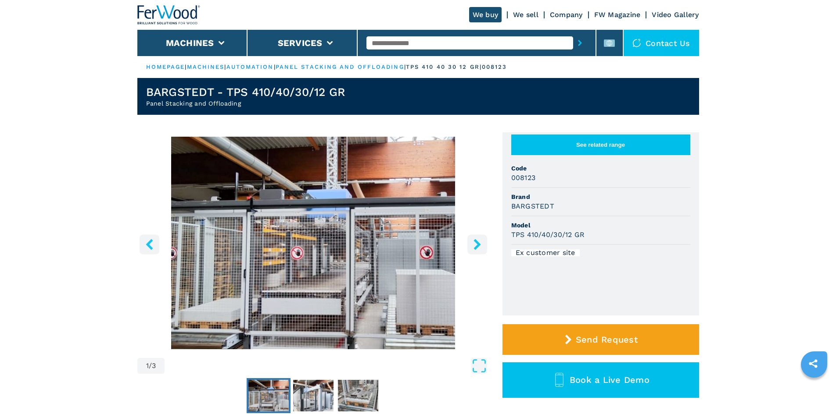
click at [595, 217] on li "Brand BARGSTEDT" at bounding box center [600, 202] width 179 height 29
drag, startPoint x: 540, startPoint y: 185, endPoint x: 504, endPoint y: 185, distance: 35.5
click at [504, 185] on ul "See related range Code 008123 Brand BARGSTEDT Model TPS 410/40/30/12 GR Ex cust…" at bounding box center [600, 223] width 197 height 183
click at [597, 201] on span "Brand" at bounding box center [600, 197] width 179 height 9
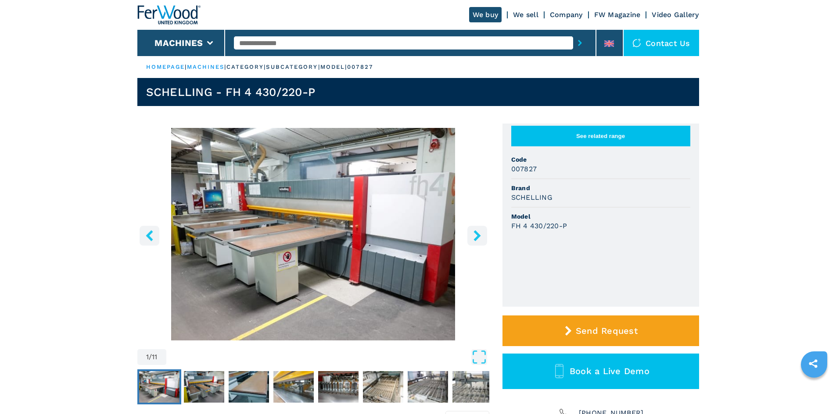
click at [575, 141] on button "See related range" at bounding box center [600, 136] width 179 height 21
drag, startPoint x: 511, startPoint y: 206, endPoint x: 558, endPoint y: 206, distance: 47.8
click at [552, 203] on div "SCHELLING" at bounding box center [600, 198] width 179 height 10
copy h3 "SCHELLING"
click at [607, 231] on div "FH 4 430/220-P" at bounding box center [600, 226] width 179 height 10
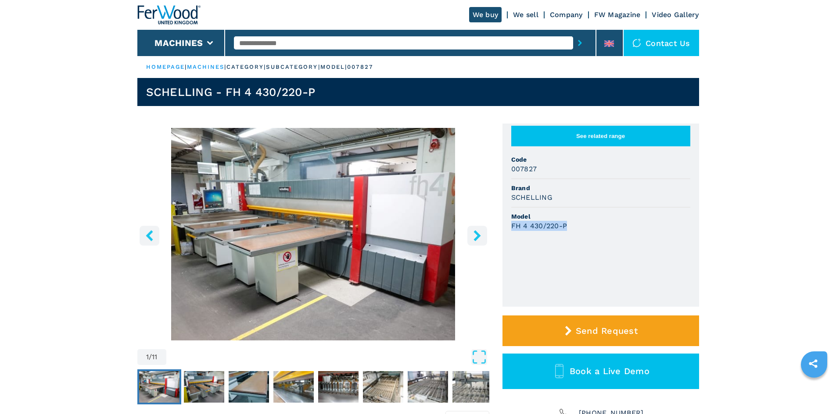
drag, startPoint x: 573, startPoint y: 230, endPoint x: 519, endPoint y: 233, distance: 54.5
click at [509, 232] on ul "See related range Code 007827 Brand SCHELLING Model FH 4 430/220-P" at bounding box center [600, 215] width 197 height 183
copy h3 "FH 4 430/220-P"
click at [628, 203] on div "SCHELLING" at bounding box center [600, 198] width 179 height 10
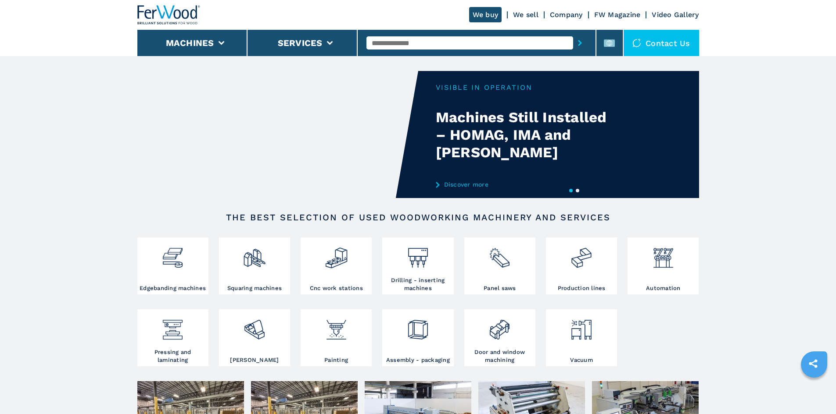
click at [432, 46] on input "text" at bounding box center [469, 42] width 207 height 13
paste input "******"
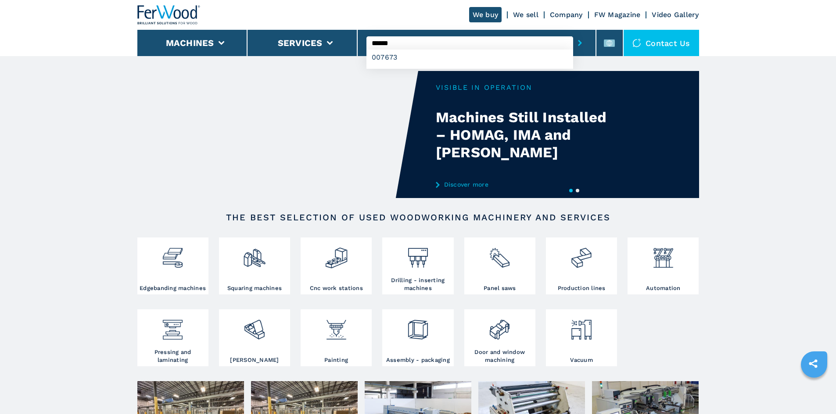
type input "******"
click at [578, 45] on icon "submit-button" at bounding box center [580, 43] width 4 height 6
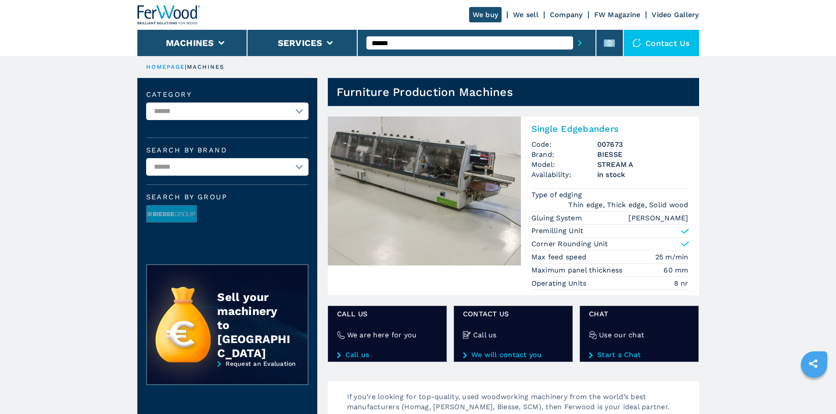
click at [557, 126] on h2 "Single Edgebanders" at bounding box center [609, 129] width 157 height 11
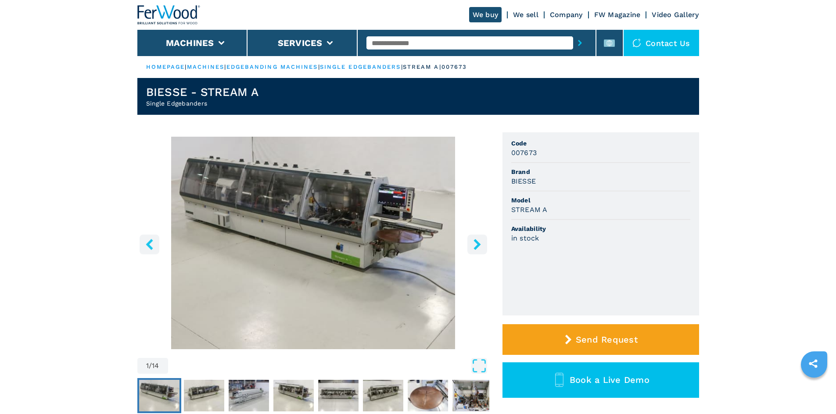
click at [523, 151] on h3 "007673" at bounding box center [524, 153] width 26 height 10
copy h3 "007673"
click at [549, 157] on div "007673" at bounding box center [600, 153] width 179 height 10
drag, startPoint x: 514, startPoint y: 178, endPoint x: 501, endPoint y: 179, distance: 13.2
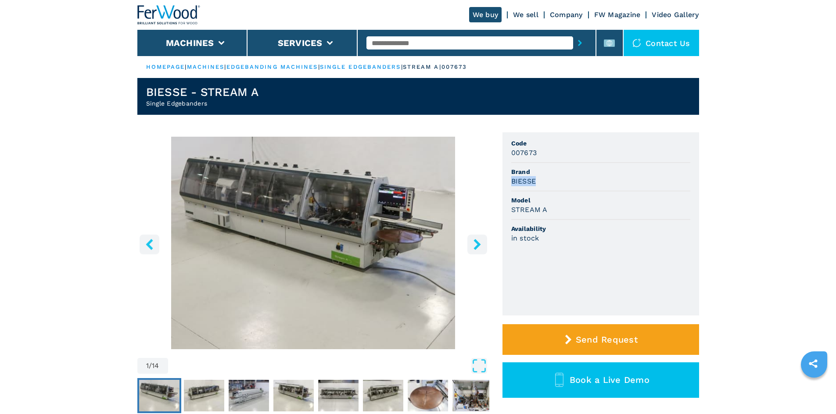
click at [501, 179] on div "1 / 14 Unit Measure ****** ******** Code 007673 Brand BIESSE Model STREAM A Ava…" at bounding box center [417, 285] width 561 height 307
drag, startPoint x: 541, startPoint y: 197, endPoint x: 546, endPoint y: 212, distance: 15.7
click at [543, 204] on span "Model" at bounding box center [600, 200] width 179 height 9
drag, startPoint x: 546, startPoint y: 211, endPoint x: 502, endPoint y: 213, distance: 43.9
click at [501, 213] on div "1 / 14 Unit Measure ****** ******** Code 007673 Brand BIESSE Model STREAM A Ava…" at bounding box center [417, 285] width 561 height 307
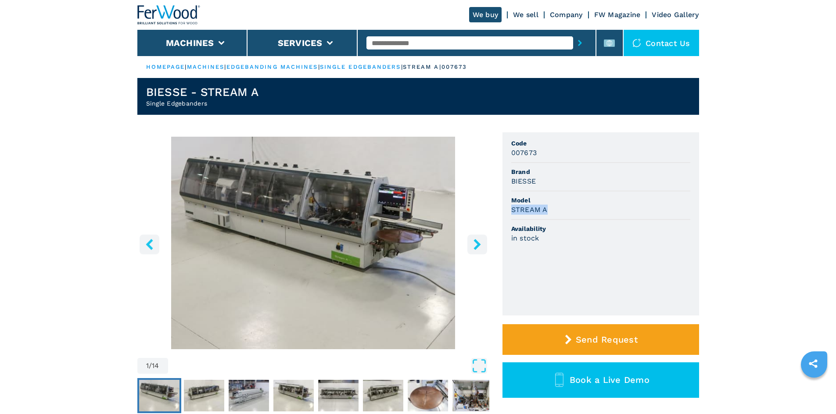
copy h3 "STREAM A"
click at [646, 212] on div "STREAM A" at bounding box center [600, 210] width 179 height 10
drag, startPoint x: 539, startPoint y: 151, endPoint x: 511, endPoint y: 154, distance: 28.2
click at [511, 154] on div "007673" at bounding box center [600, 153] width 179 height 10
copy h3 "007673"
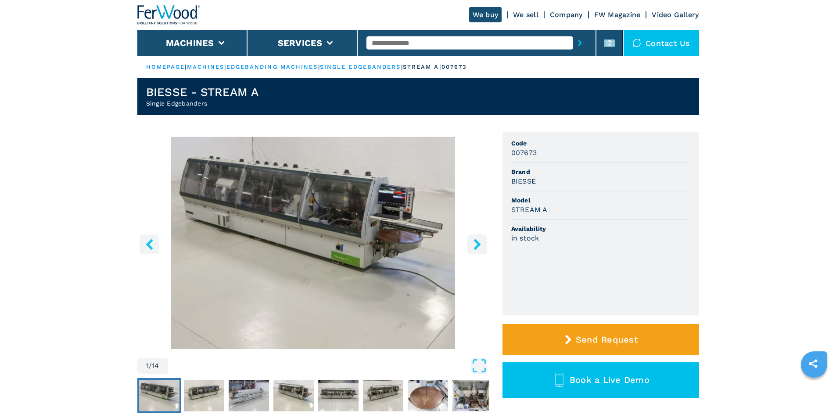
click at [570, 179] on div "BIESSE" at bounding box center [600, 181] width 179 height 10
click at [304, 235] on img "Go to Slide 1" at bounding box center [313, 243] width 352 height 213
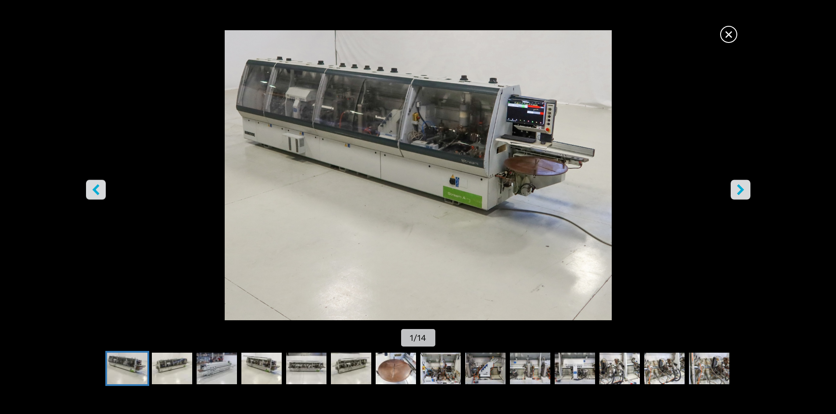
click at [732, 33] on span "×" at bounding box center [728, 32] width 15 height 15
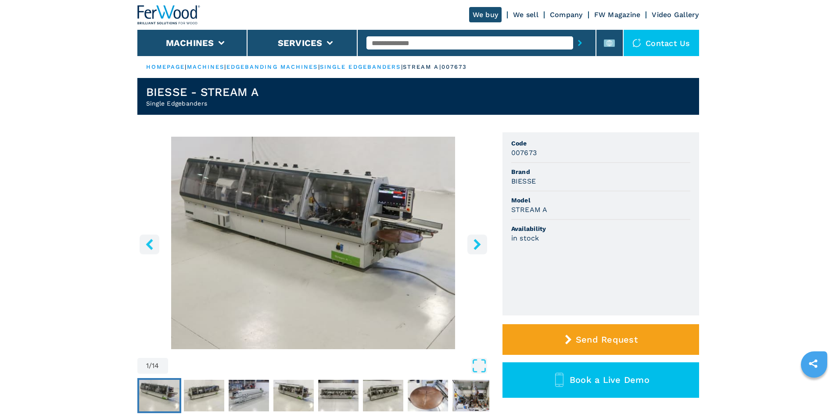
click at [343, 217] on img "Go to Slide 1" at bounding box center [313, 243] width 352 height 213
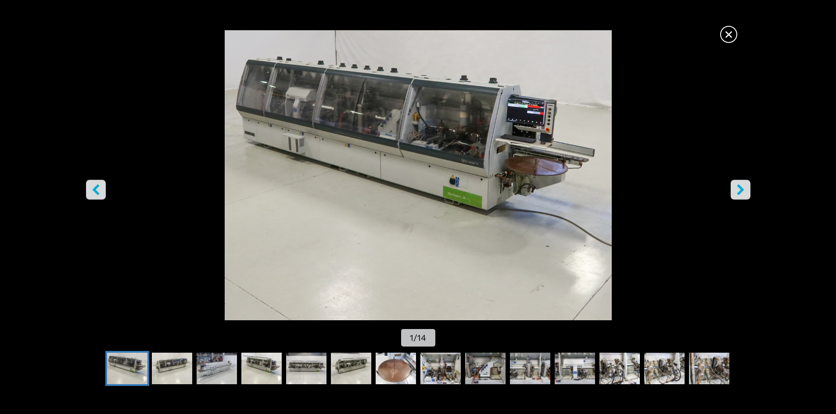
click at [732, 39] on span "×" at bounding box center [728, 32] width 15 height 15
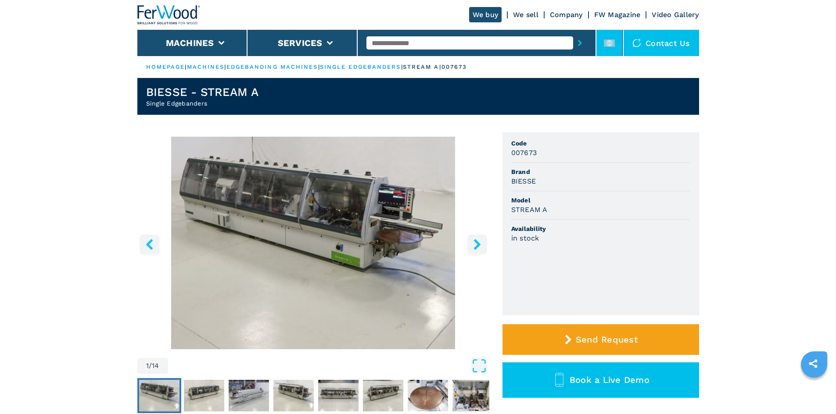
click at [615, 50] on li at bounding box center [609, 43] width 26 height 26
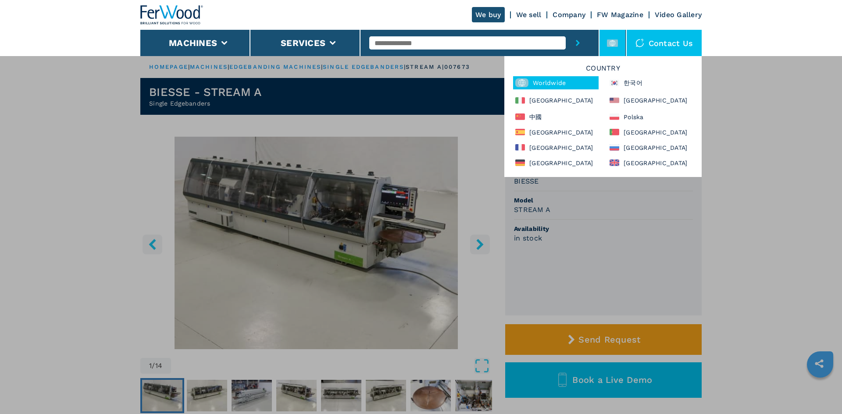
click at [615, 50] on li at bounding box center [613, 43] width 26 height 26
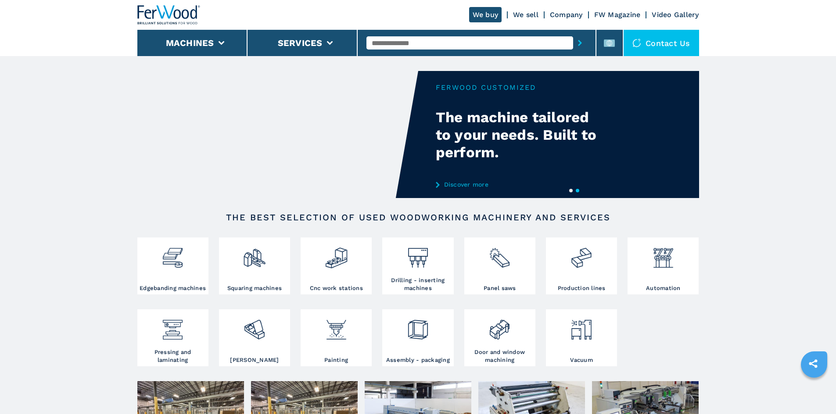
click at [427, 39] on input "text" at bounding box center [469, 42] width 207 height 13
paste input "******"
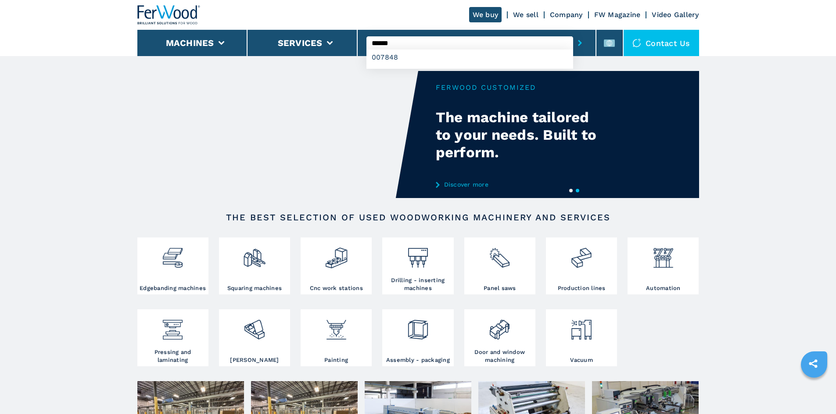
type input "******"
click at [573, 47] on button "submit-button" at bounding box center [580, 43] width 14 height 20
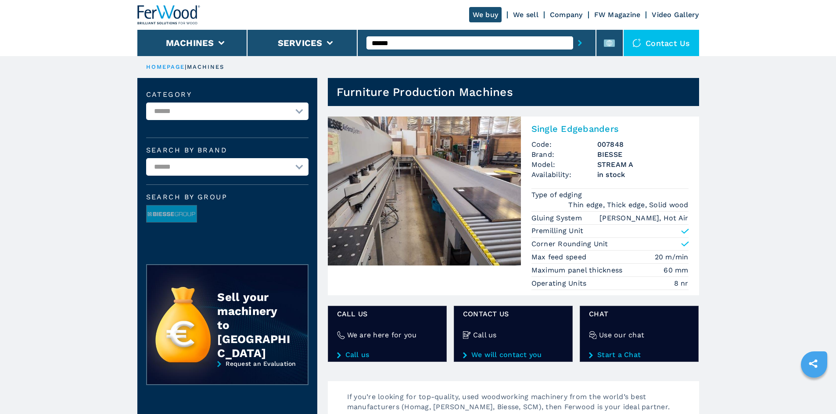
click at [541, 127] on h2 "Single Edgebanders" at bounding box center [609, 129] width 157 height 11
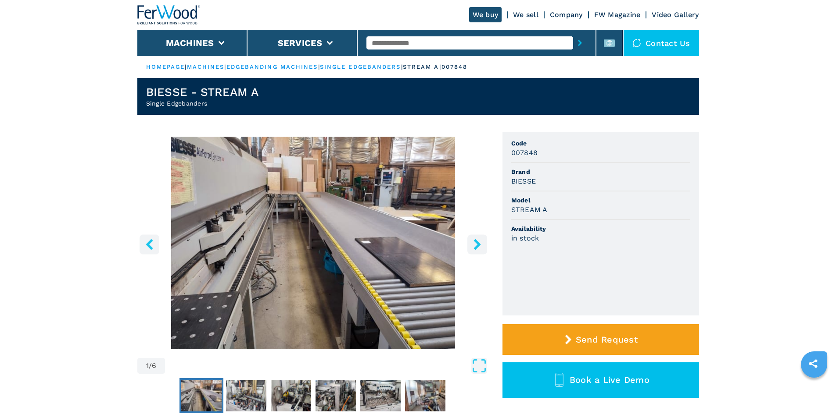
click at [526, 151] on h3 "007848" at bounding box center [524, 153] width 27 height 10
click at [527, 152] on h3 "007848" at bounding box center [524, 153] width 27 height 10
click at [530, 155] on h3 "007848" at bounding box center [524, 153] width 27 height 10
copy h3 "007848"
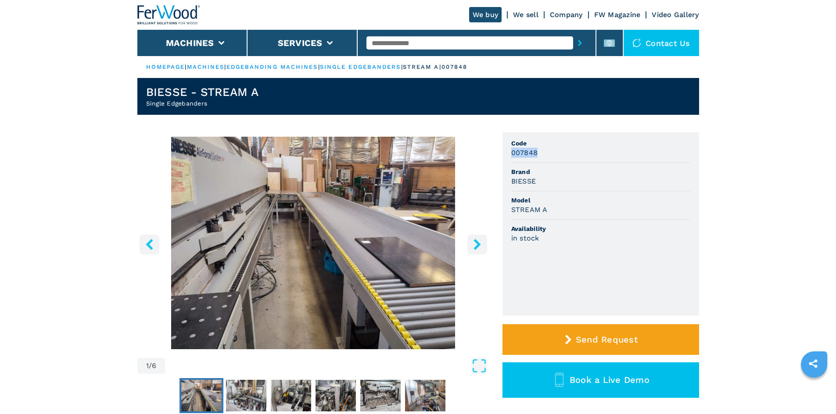
click at [566, 159] on li "Code 007848" at bounding box center [600, 149] width 179 height 29
drag, startPoint x: 540, startPoint y: 182, endPoint x: 508, endPoint y: 183, distance: 32.0
click at [508, 183] on ul "Code 007848 Brand BIESSE Model STREAM A Availability in stock" at bounding box center [600, 223] width 197 height 183
copy h3 "BIESSE"
click at [600, 224] on li "Availability in stock" at bounding box center [600, 234] width 179 height 28
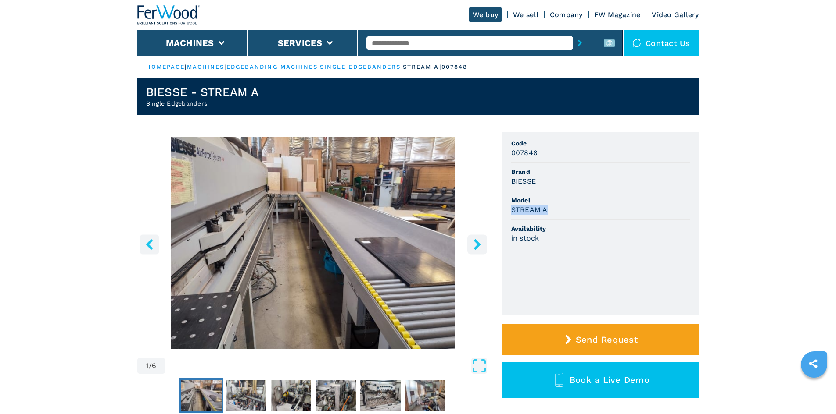
drag, startPoint x: 542, startPoint y: 210, endPoint x: 508, endPoint y: 212, distance: 33.8
click at [508, 212] on ul "Code 007848 Brand BIESSE Model STREAM A Availability in stock" at bounding box center [600, 223] width 197 height 183
copy h3 "STREAM A"
click at [594, 204] on span "Model" at bounding box center [600, 200] width 179 height 9
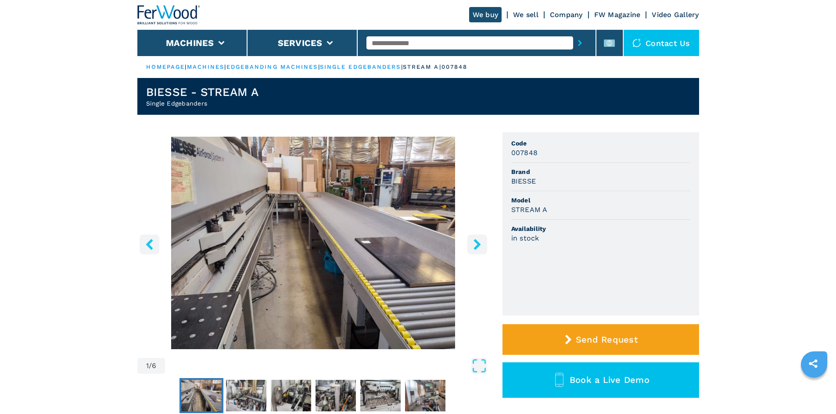
click at [285, 234] on img "Go to Slide 1" at bounding box center [313, 243] width 352 height 213
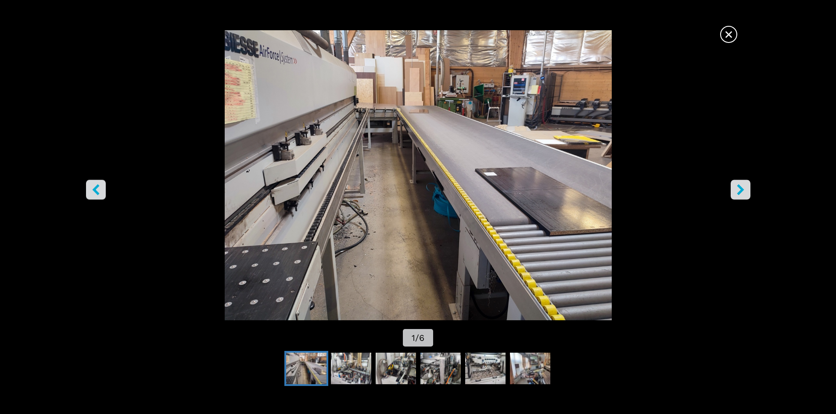
click at [727, 29] on span "×" at bounding box center [728, 32] width 15 height 15
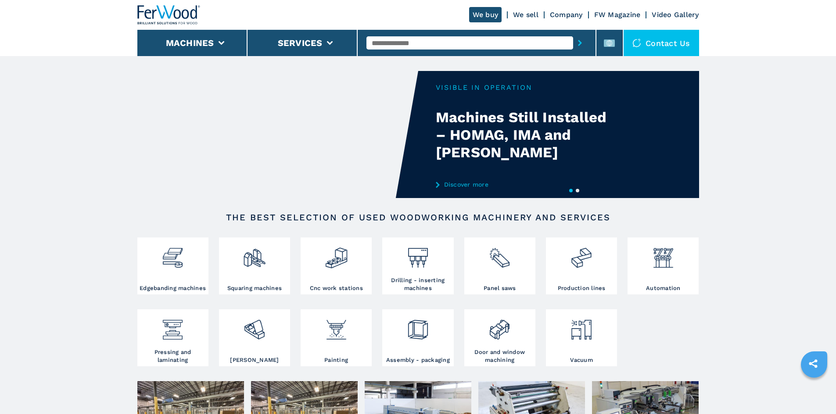
click at [385, 46] on input "text" at bounding box center [469, 42] width 207 height 13
paste input "******"
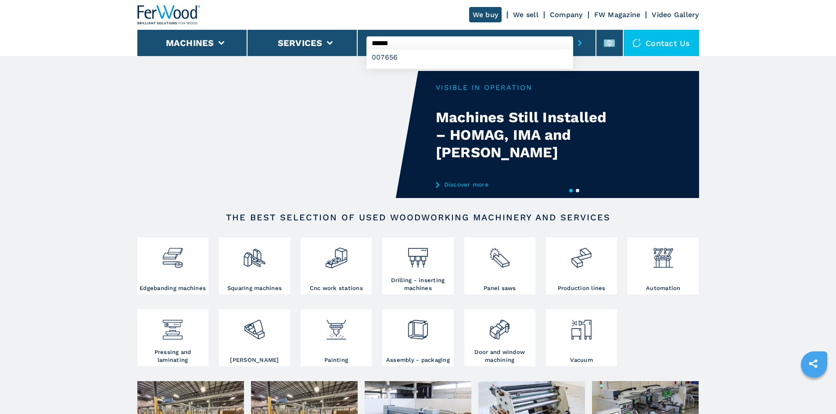
type input "******"
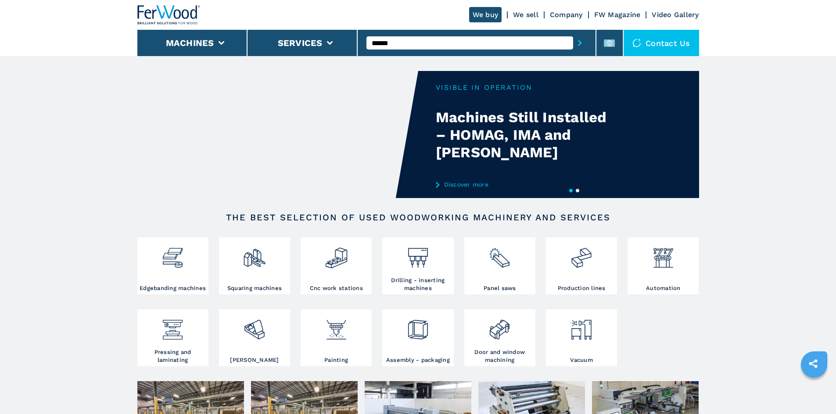
click at [573, 41] on icon "submit-button" at bounding box center [580, 43] width 4 height 6
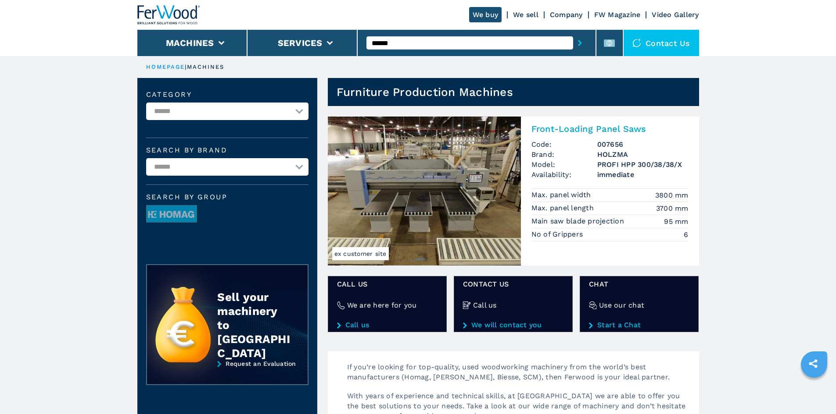
click at [563, 131] on h2 "Front-Loading Panel Saws" at bounding box center [609, 129] width 157 height 11
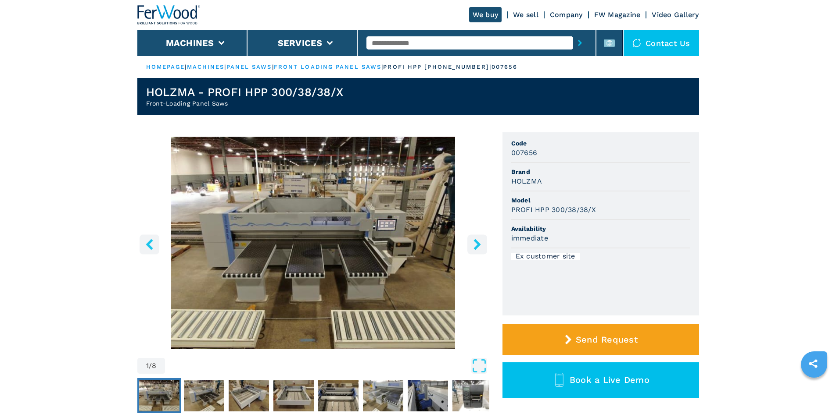
click at [513, 155] on h3 "007656" at bounding box center [524, 153] width 26 height 10
click at [512, 155] on h3 "007656" at bounding box center [524, 153] width 26 height 10
drag, startPoint x: 510, startPoint y: 155, endPoint x: 540, endPoint y: 157, distance: 30.4
click at [540, 157] on ul "Code 007656 Brand HOLZMA Model PROFI HPP 300/38/38/X Availability immediate Ex …" at bounding box center [600, 223] width 197 height 183
copy h3 "007656"
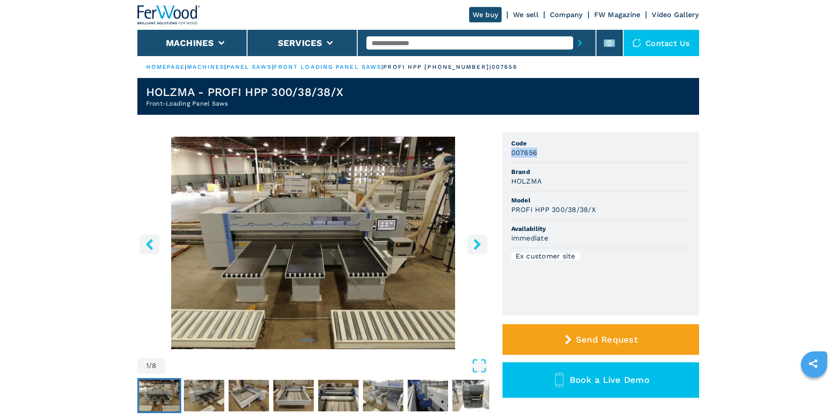
click at [543, 157] on div "007656" at bounding box center [600, 153] width 179 height 10
drag, startPoint x: 542, startPoint y: 185, endPoint x: 515, endPoint y: 185, distance: 27.2
click at [515, 185] on div "HOLZMA" at bounding box center [600, 181] width 179 height 10
drag, startPoint x: 504, startPoint y: 182, endPoint x: 550, endPoint y: 181, distance: 46.1
click at [550, 181] on ul "Code 007656 Brand HOLZMA Model PROFI HPP 300/38/38/X Availability immediate Ex …" at bounding box center [600, 223] width 197 height 183
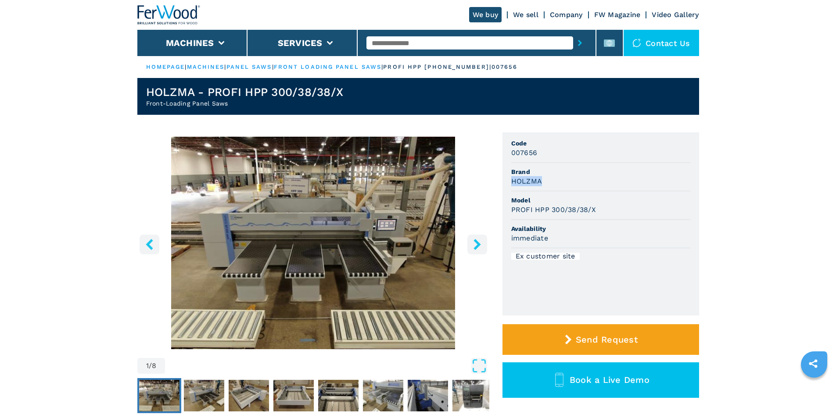
copy h3 "HOLZMA"
click at [552, 181] on div "HOLZMA" at bounding box center [600, 181] width 179 height 10
drag, startPoint x: 594, startPoint y: 210, endPoint x: 500, endPoint y: 205, distance: 94.9
click at [500, 205] on div "1 / 8 Unit Measure ****** ******** Code 007656 Brand HOLZMA Model PROFI HPP 300…" at bounding box center [417, 285] width 561 height 307
copy h3 "PROFI HPP 300/38/38/X"
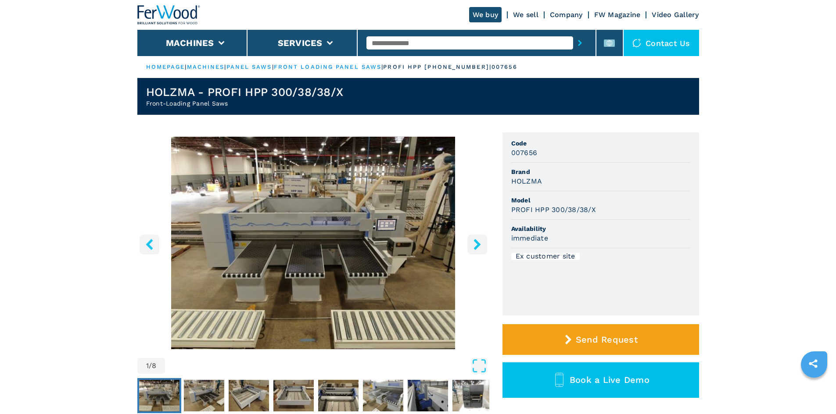
click at [573, 202] on span "Model" at bounding box center [600, 200] width 179 height 9
click at [307, 223] on img "Go to Slide 1" at bounding box center [313, 243] width 352 height 213
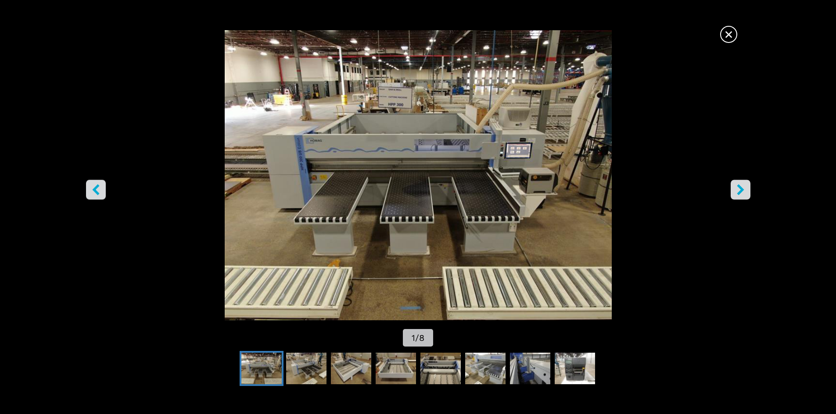
click at [573, 201] on img "Go to Slide 1" at bounding box center [418, 175] width 752 height 290
click at [573, 33] on span "×" at bounding box center [728, 32] width 15 height 15
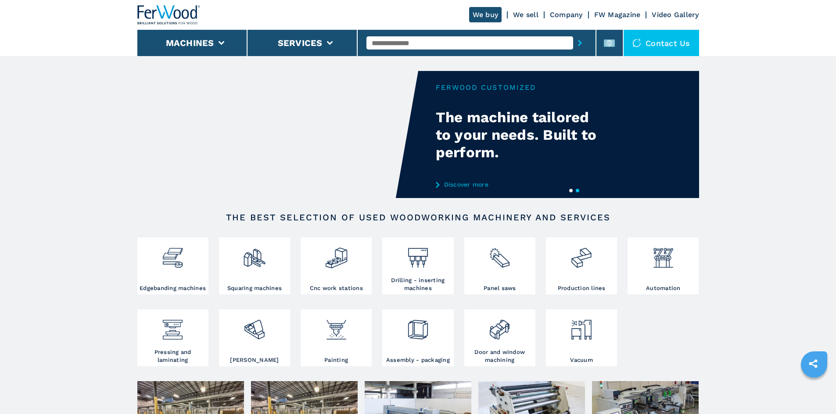
click at [386, 42] on input "text" at bounding box center [469, 42] width 207 height 13
paste input "******"
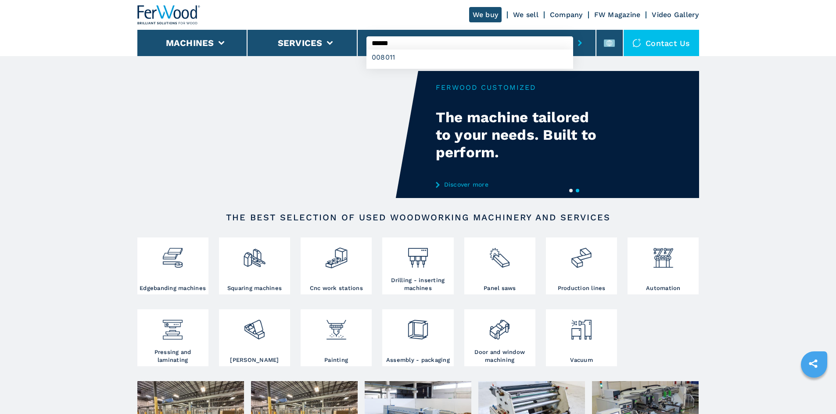
type input "******"
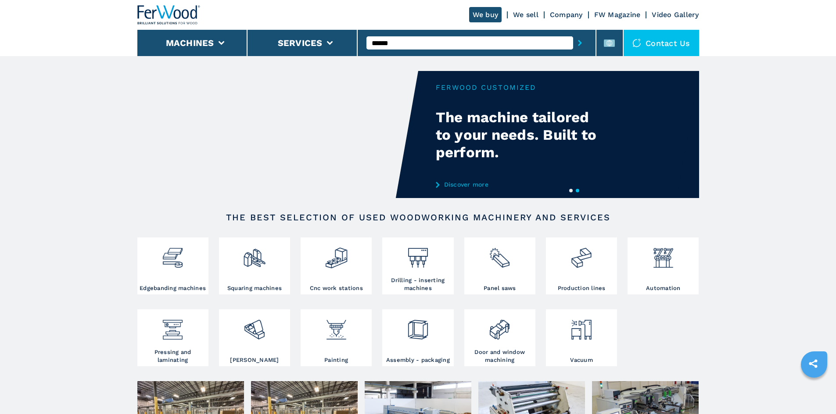
click at [573, 43] on button "submit-button" at bounding box center [580, 43] width 14 height 20
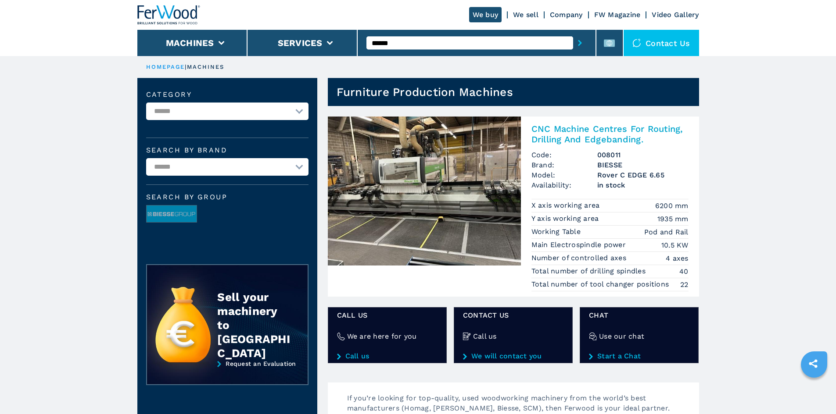
click at [555, 132] on h2 "CNC Machine Centres For Routing, Drilling And Edgebanding." at bounding box center [609, 134] width 157 height 21
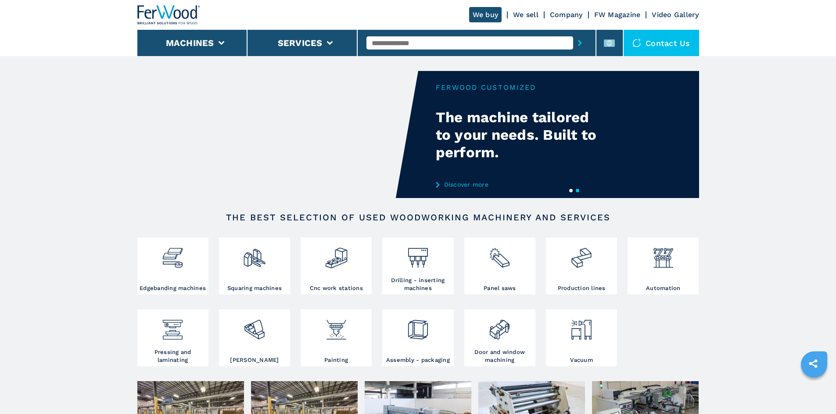
click at [383, 47] on input "text" at bounding box center [469, 42] width 207 height 13
paste input "******"
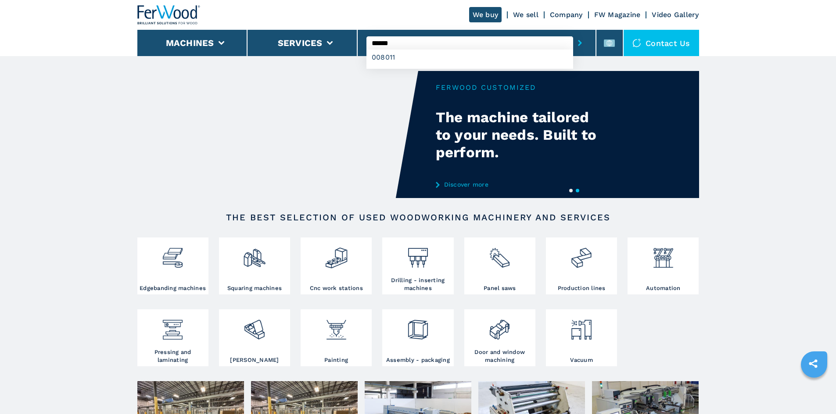
type input "******"
click at [573, 43] on button "submit-button" at bounding box center [580, 43] width 14 height 20
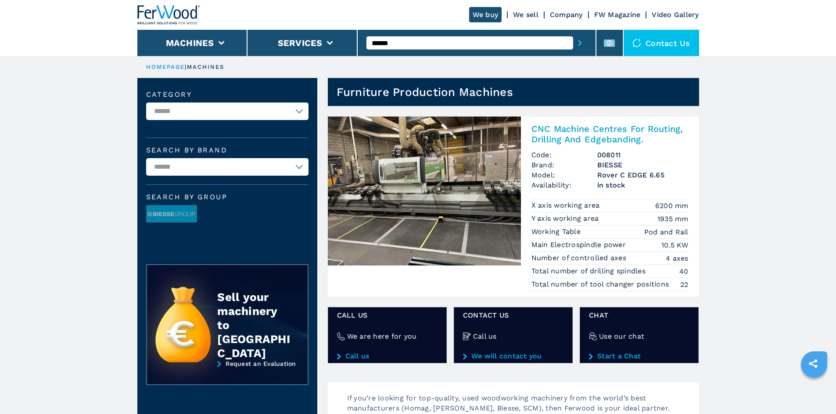
click at [569, 126] on h2 "CNC Machine Centres For Routing, Drilling And Edgebanding." at bounding box center [609, 134] width 157 height 21
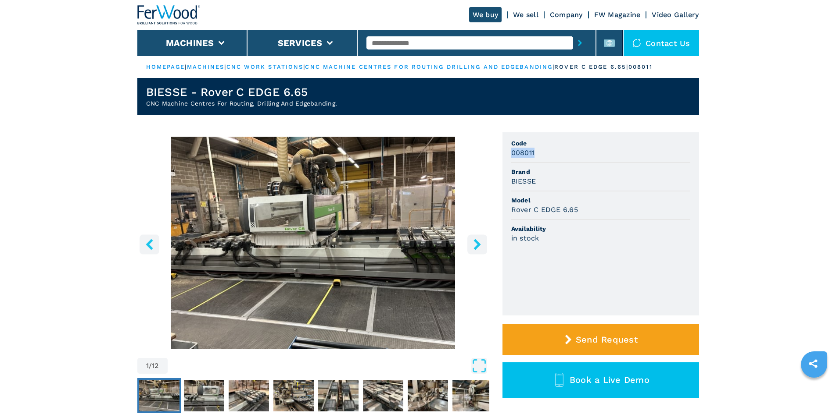
drag, startPoint x: 511, startPoint y: 154, endPoint x: 538, endPoint y: 151, distance: 26.6
click at [538, 151] on div "008011" at bounding box center [600, 153] width 179 height 10
copy h3 "008011"
click at [587, 157] on div "008011" at bounding box center [600, 153] width 179 height 10
drag, startPoint x: 535, startPoint y: 182, endPoint x: 508, endPoint y: 183, distance: 26.8
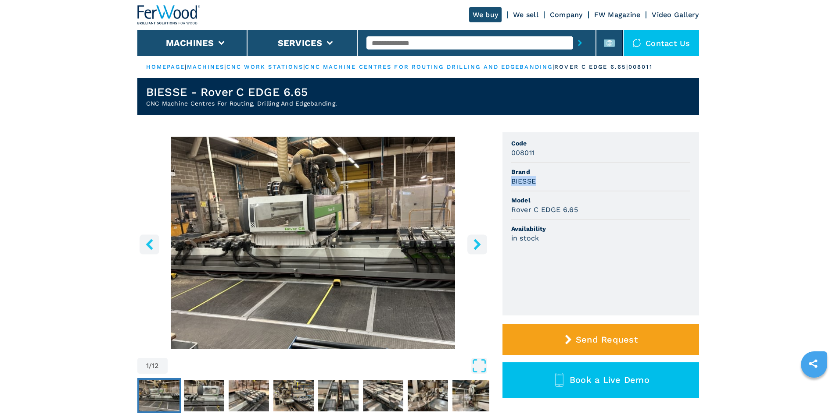
click at [508, 183] on ul "Code 008011 Brand BIESSE Model Rover C EDGE 6.65 Availability in stock" at bounding box center [600, 223] width 197 height 183
copy h3 "BIESSE"
click at [602, 187] on li "Brand BIESSE" at bounding box center [600, 177] width 179 height 29
drag, startPoint x: 578, startPoint y: 206, endPoint x: 510, endPoint y: 213, distance: 68.3
click at [510, 213] on ul "Code 008011 Brand BIESSE Model Rover C EDGE 6.65 Availability in stock" at bounding box center [600, 223] width 197 height 183
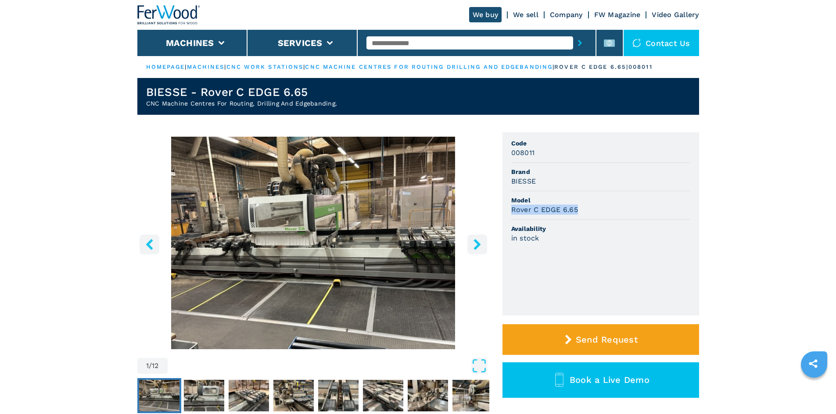
copy h3 "Rover C EDGE 6.65"
click at [608, 196] on span "Model" at bounding box center [600, 200] width 179 height 9
click at [330, 244] on img "Go to Slide 1" at bounding box center [313, 243] width 352 height 213
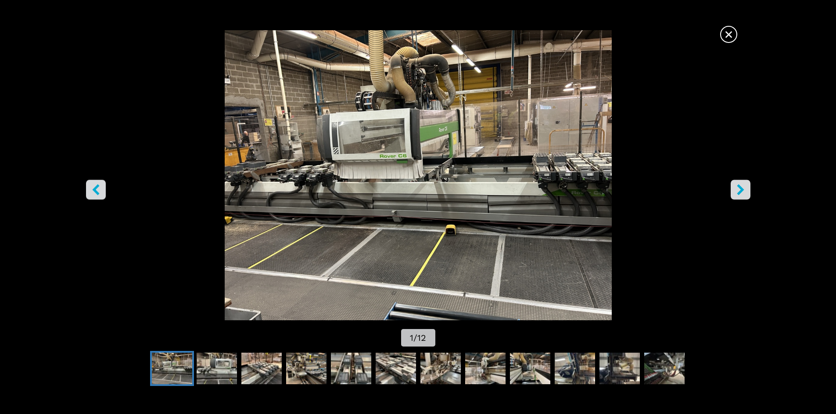
click at [555, 97] on img "Go to Slide 1" at bounding box center [418, 175] width 752 height 290
click at [733, 38] on span "×" at bounding box center [728, 32] width 15 height 15
